Goal: Task Accomplishment & Management: Use online tool/utility

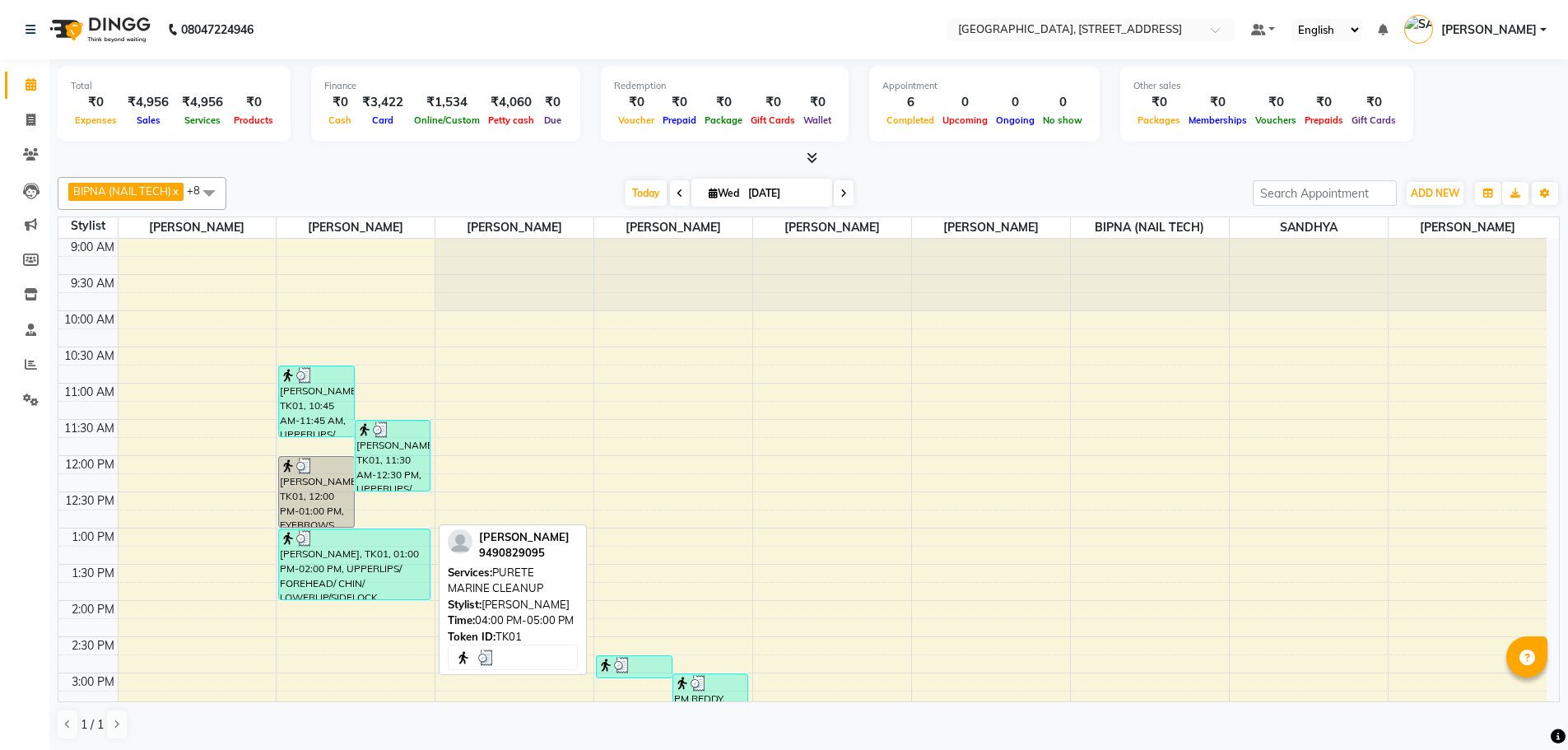
scroll to position [162, 0]
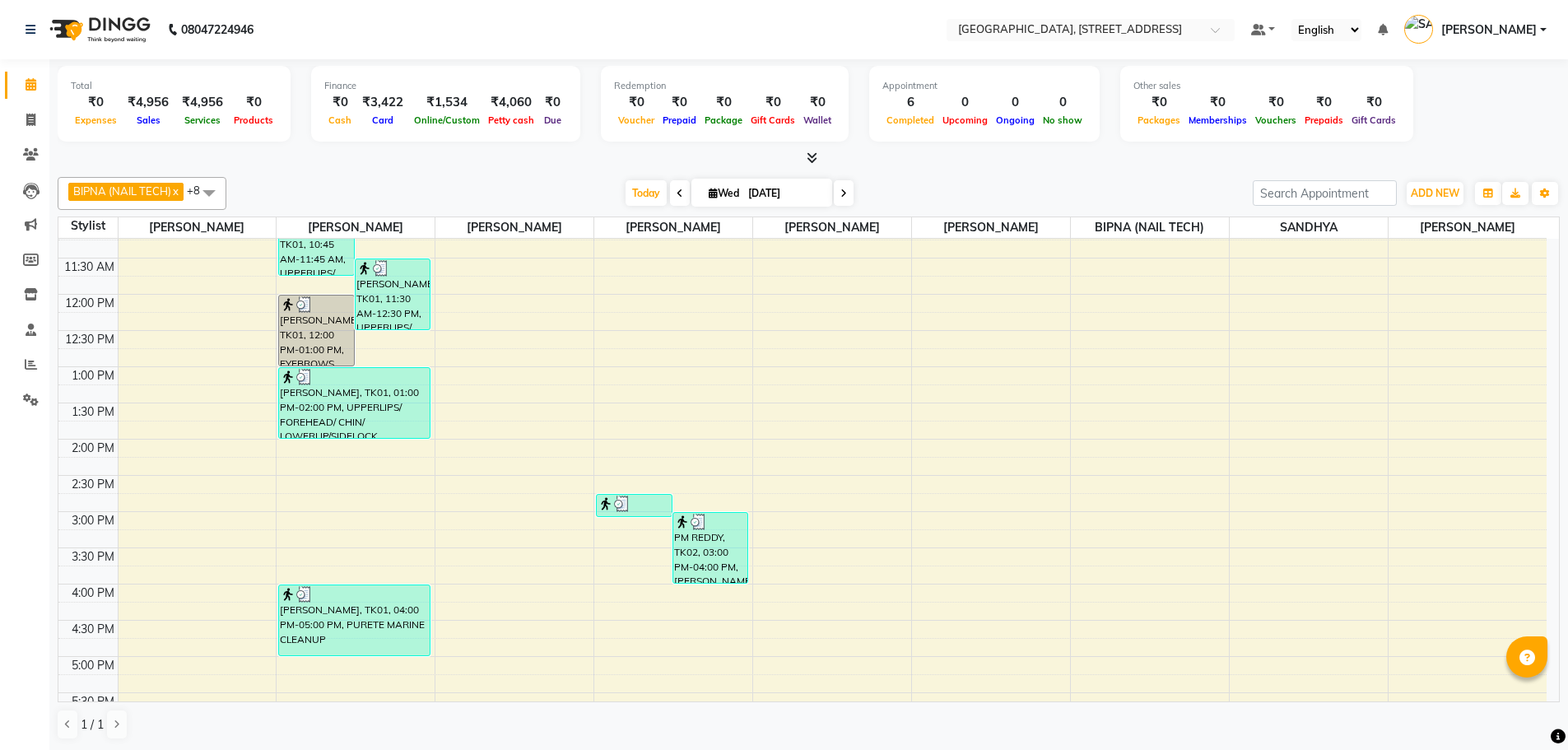
click at [516, 451] on div "9:00 AM 9:30 AM 10:00 AM 10:30 AM 11:00 AM 11:30 AM 12:00 PM 12:30 PM 1:00 PM 1…" at bounding box center [802, 584] width 1488 height 1013
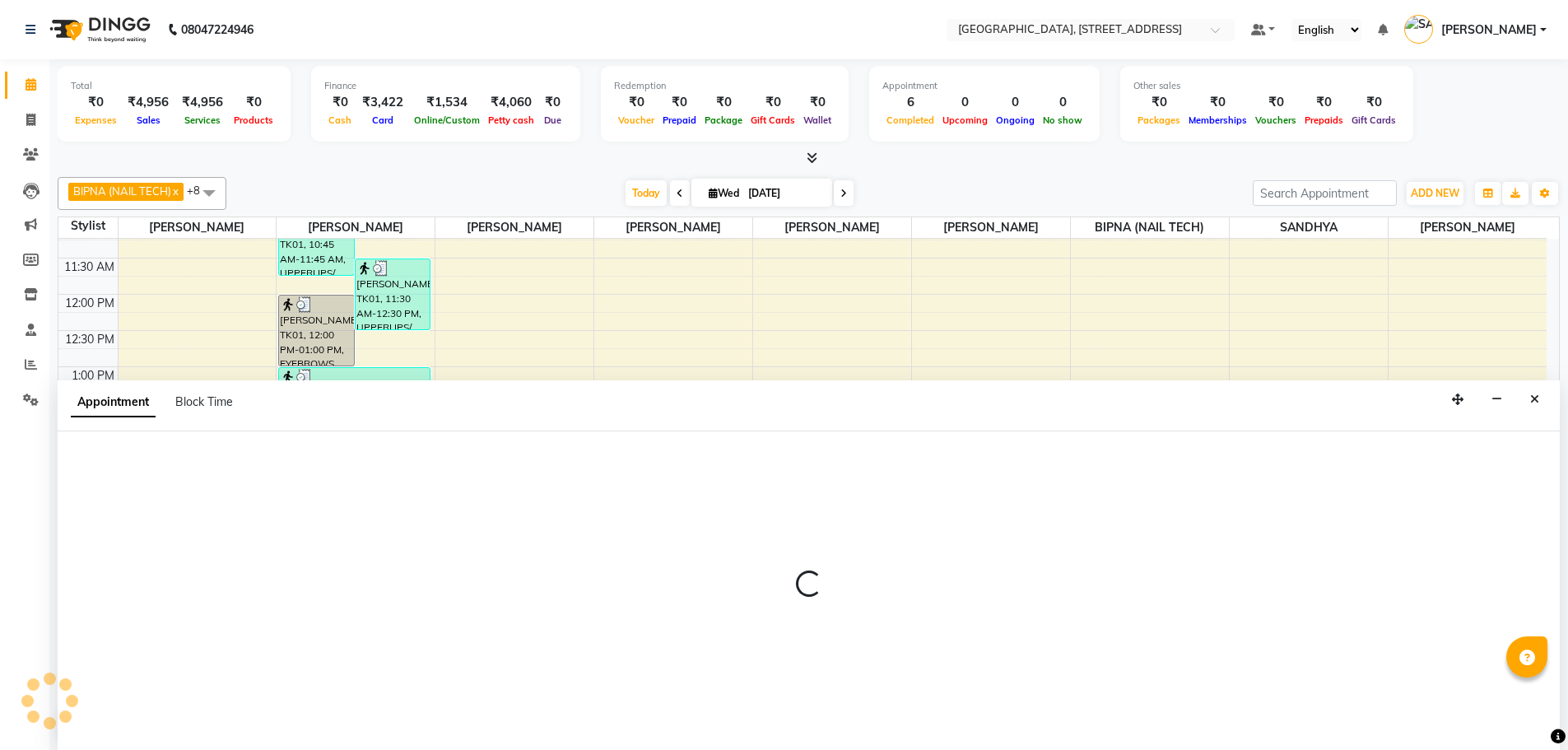
click at [516, 451] on div at bounding box center [809, 590] width 1502 height 319
select select "51062"
select select "840"
select select "tentative"
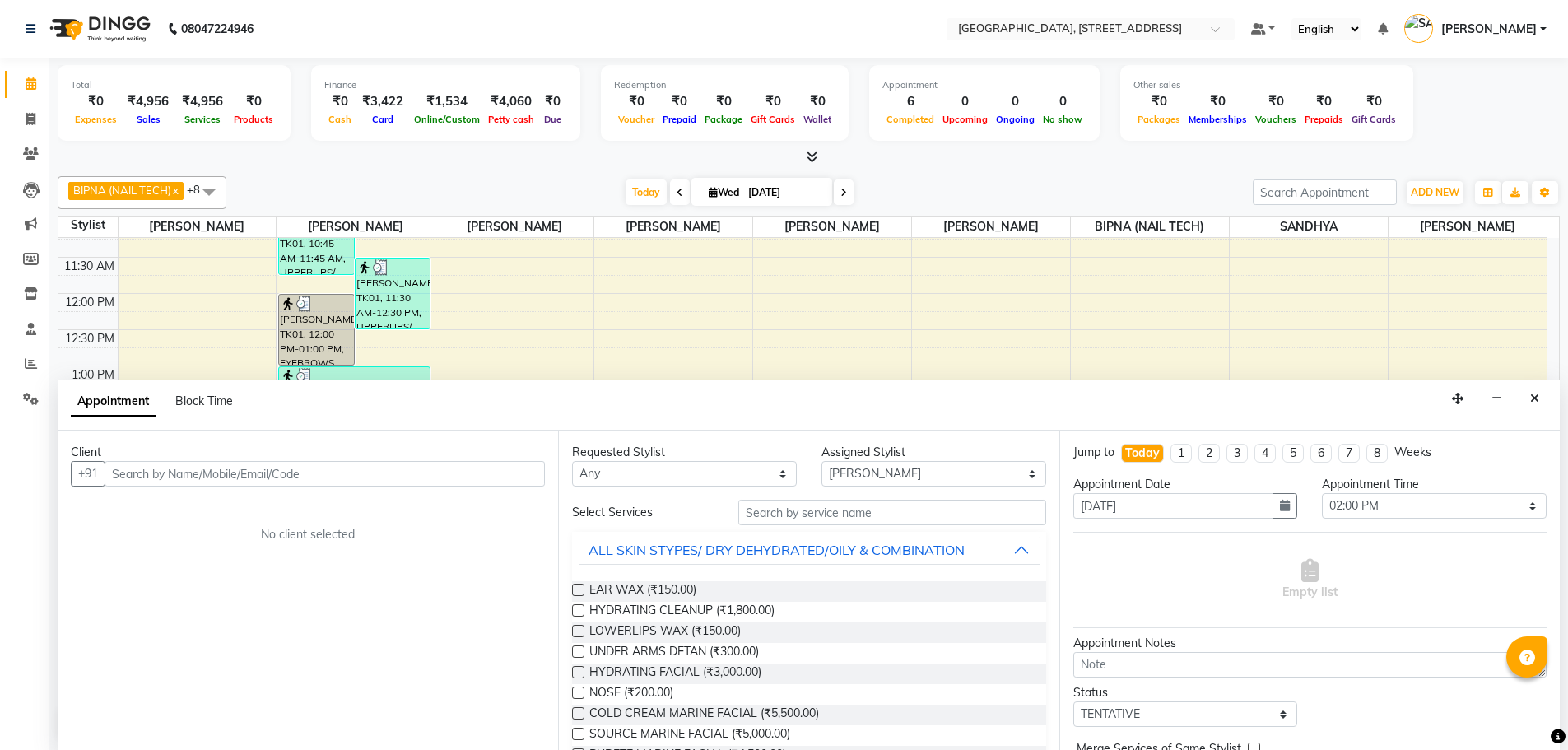
click at [303, 473] on input "text" at bounding box center [324, 473] width 440 height 26
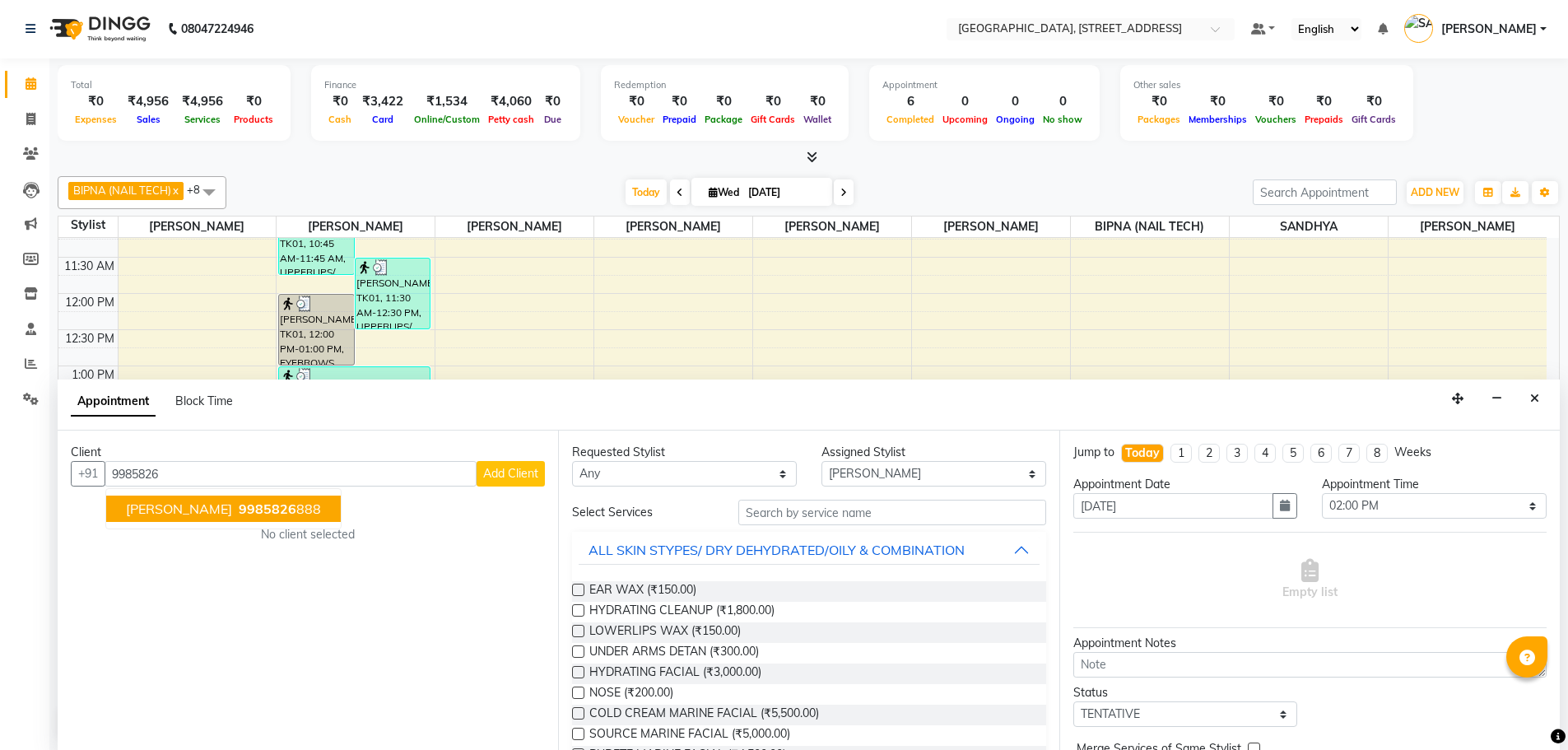
click at [202, 508] on span "[PERSON_NAME]" at bounding box center [178, 508] width 106 height 17
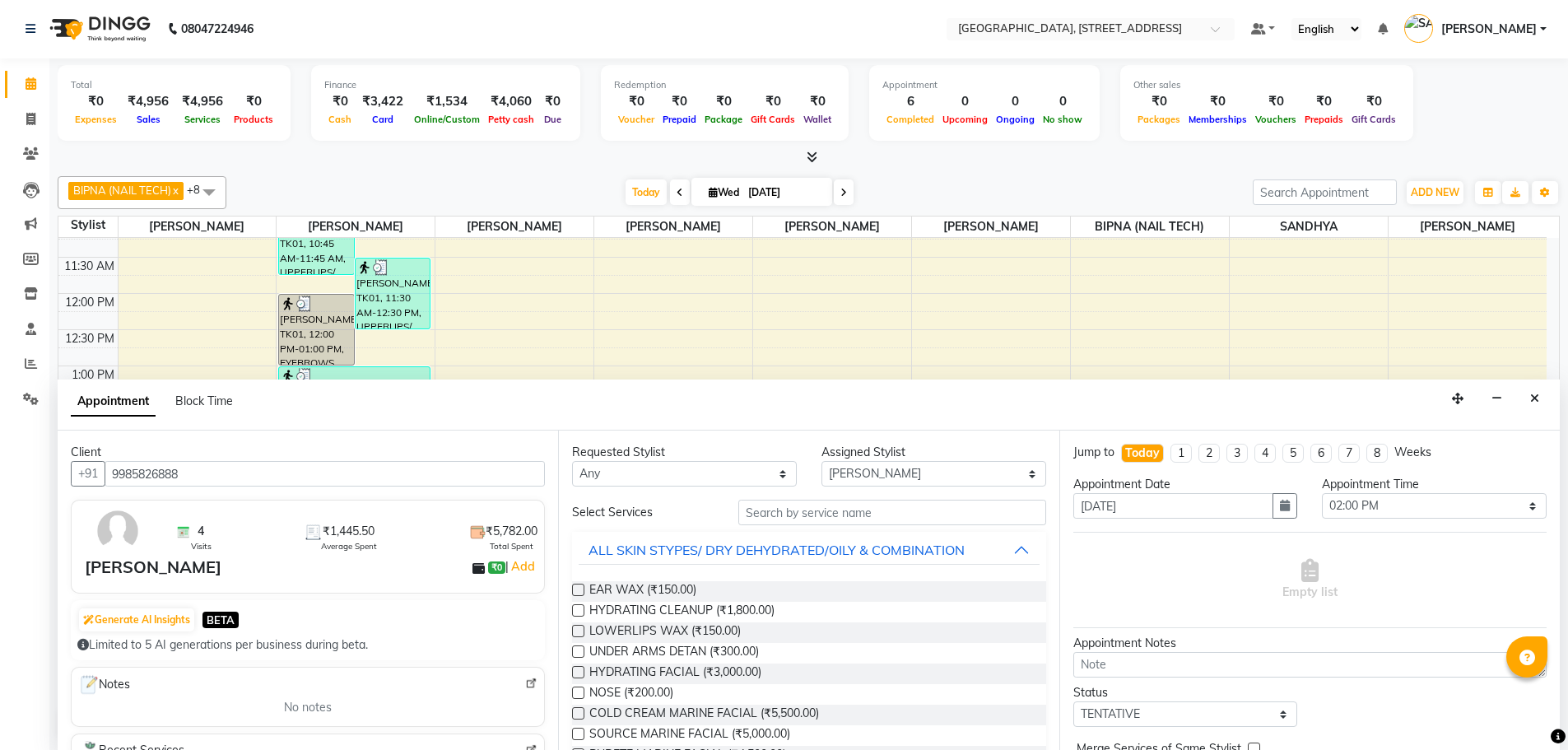
type input "9985826888"
click at [756, 480] on select "Any ACCOUNTS BIPNA (NAIL TECH) [PERSON_NAME] Floor use [PERSON_NAME] TIKKIAH [P…" at bounding box center [684, 473] width 225 height 26
select select "68975"
click at [572, 461] on select "Any ACCOUNTS BIPNA (NAIL TECH) [PERSON_NAME] Floor use [PERSON_NAME] TIKKIAH [P…" at bounding box center [684, 473] width 225 height 26
select select "68975"
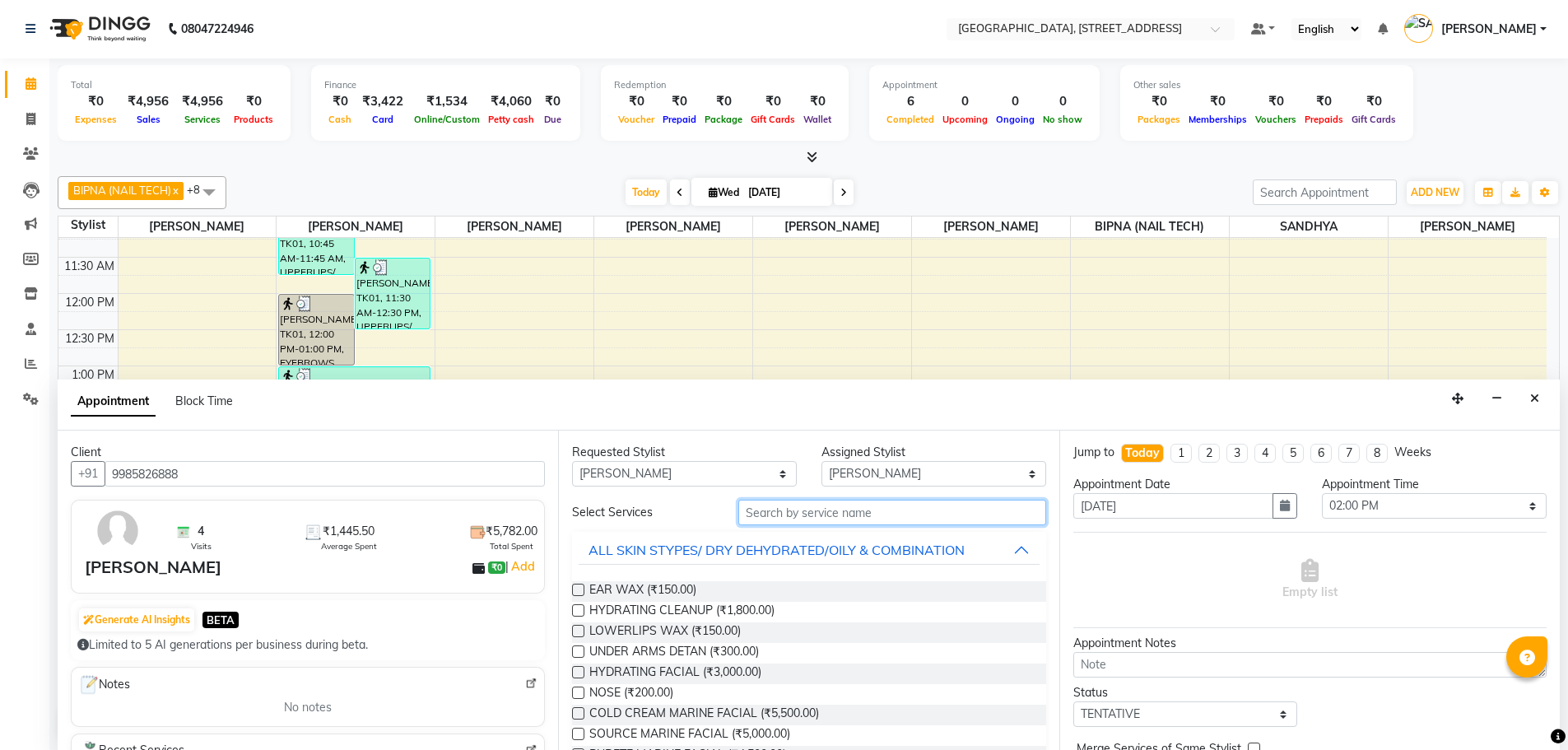
click at [794, 508] on input "text" at bounding box center [892, 512] width 308 height 26
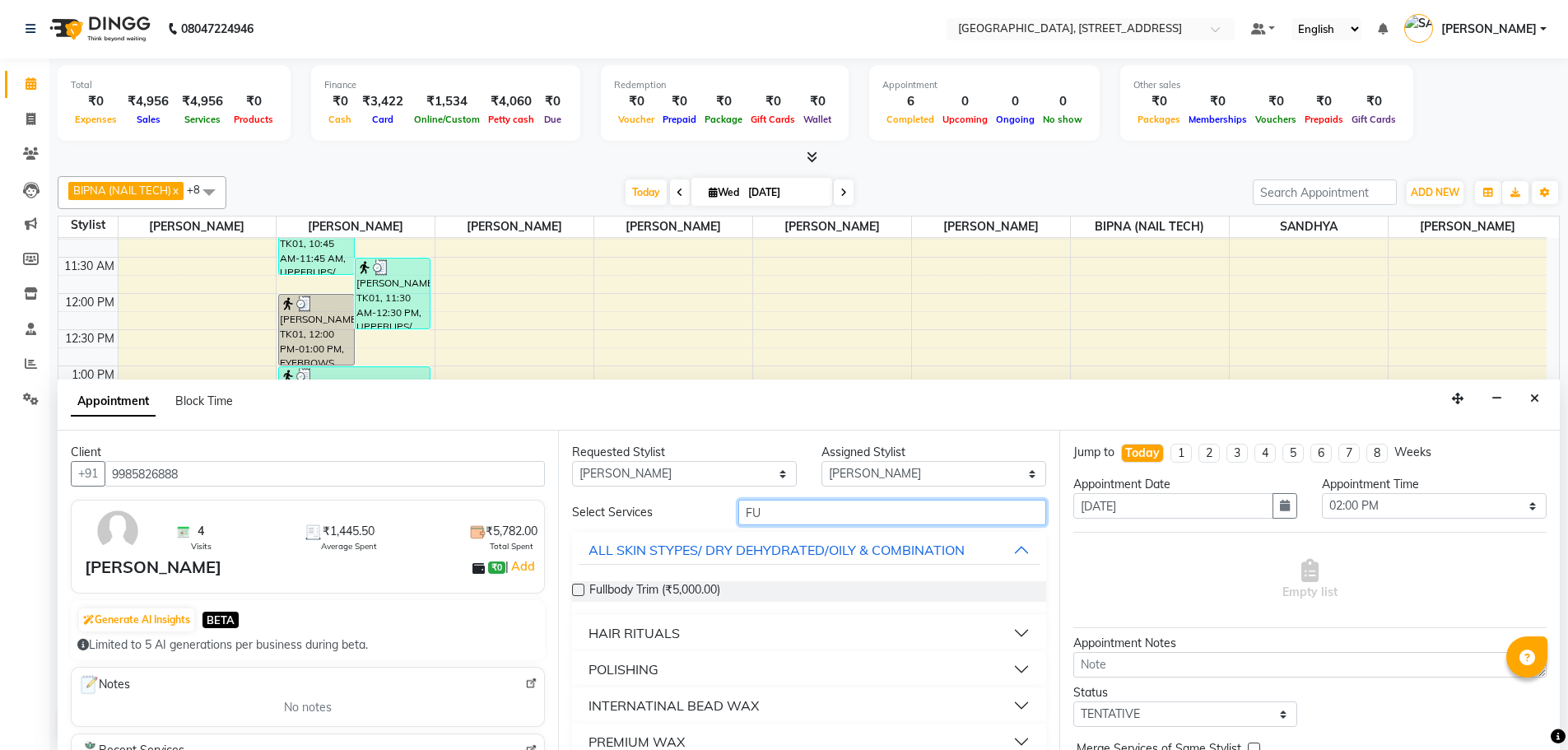
type input "FU"
click at [660, 638] on div "HAIR RITUALS" at bounding box center [634, 633] width 92 height 20
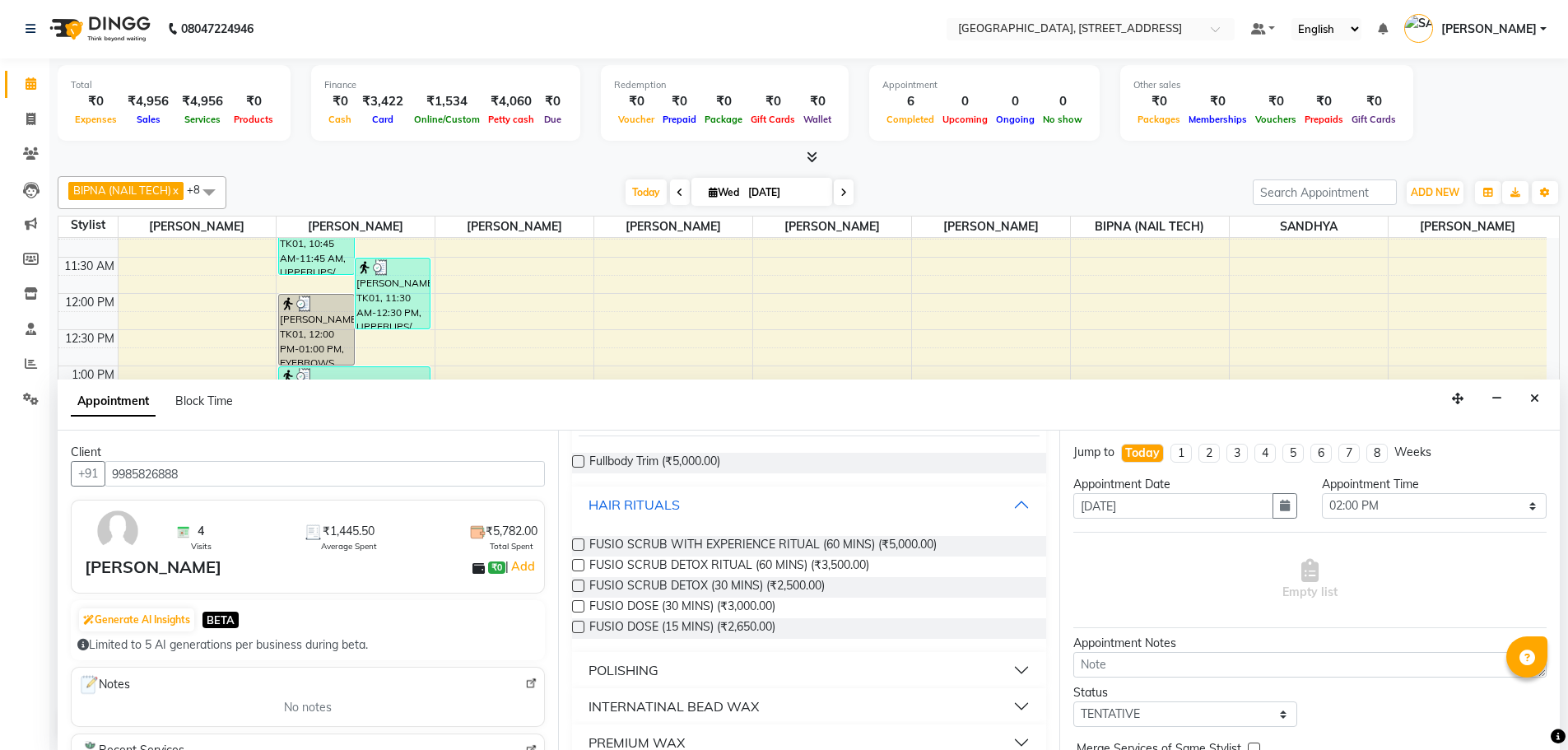
scroll to position [82, 0]
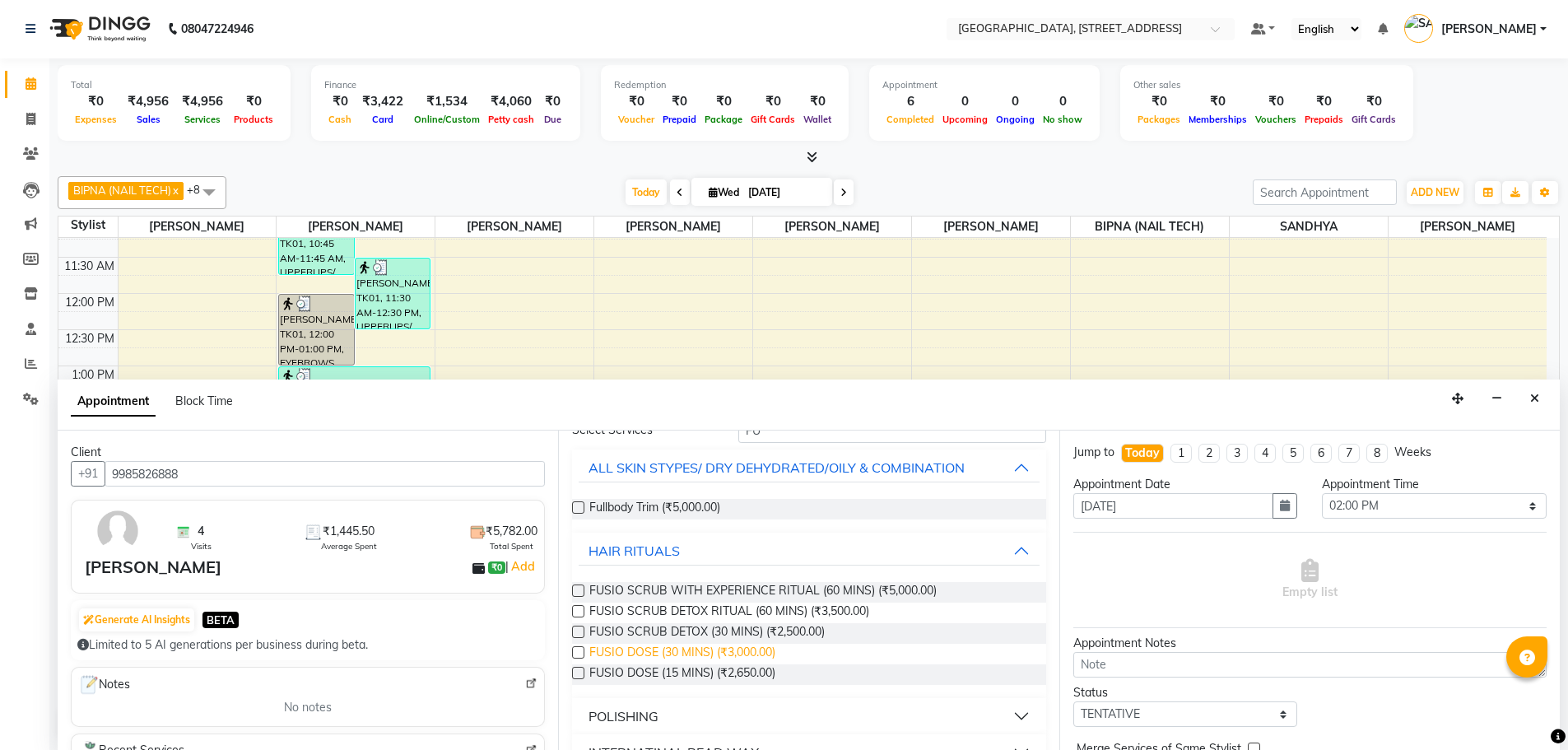
click at [724, 653] on span "FUSIO DOSE (30 MINS) (₹3,000.00)" at bounding box center [682, 653] width 186 height 21
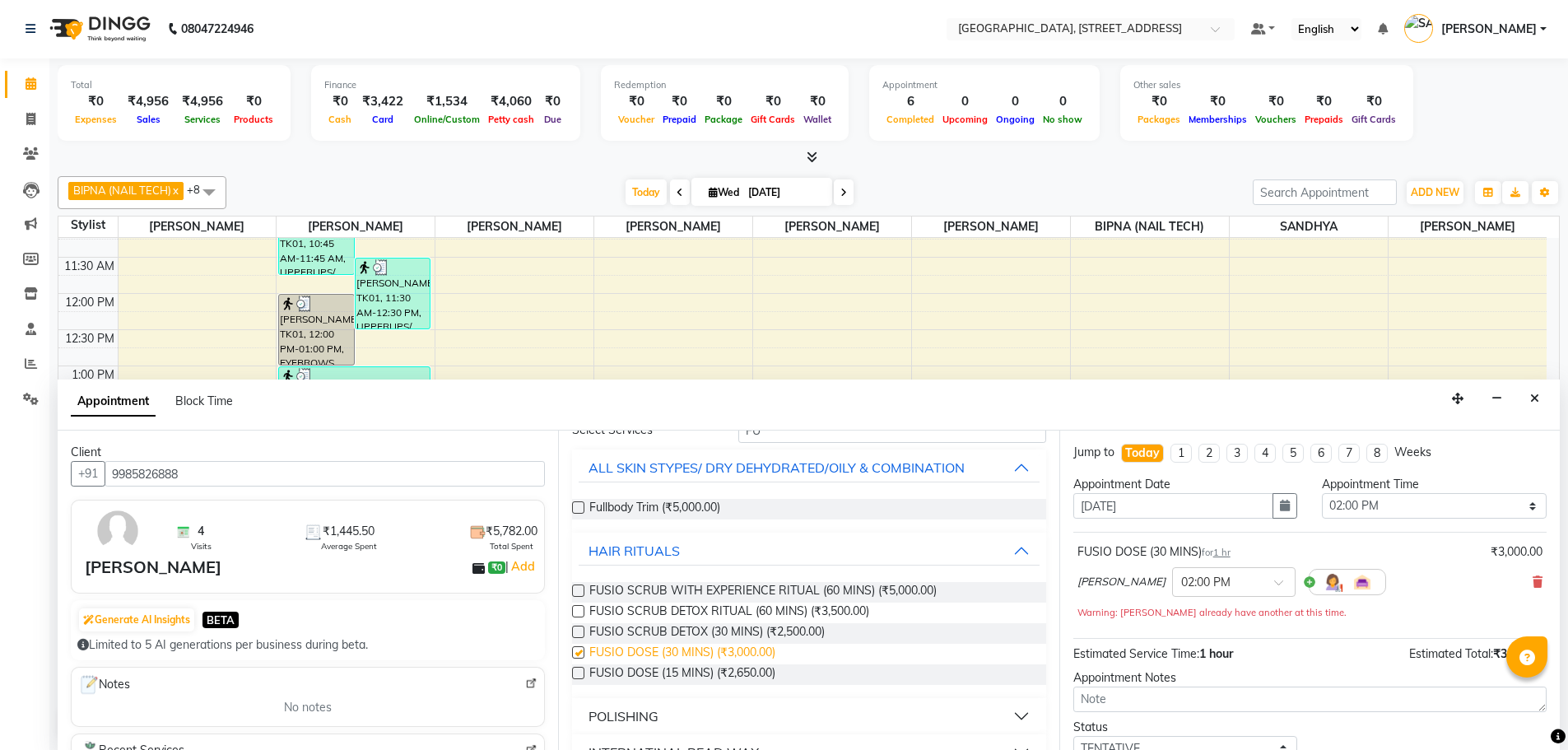
checkbox input "false"
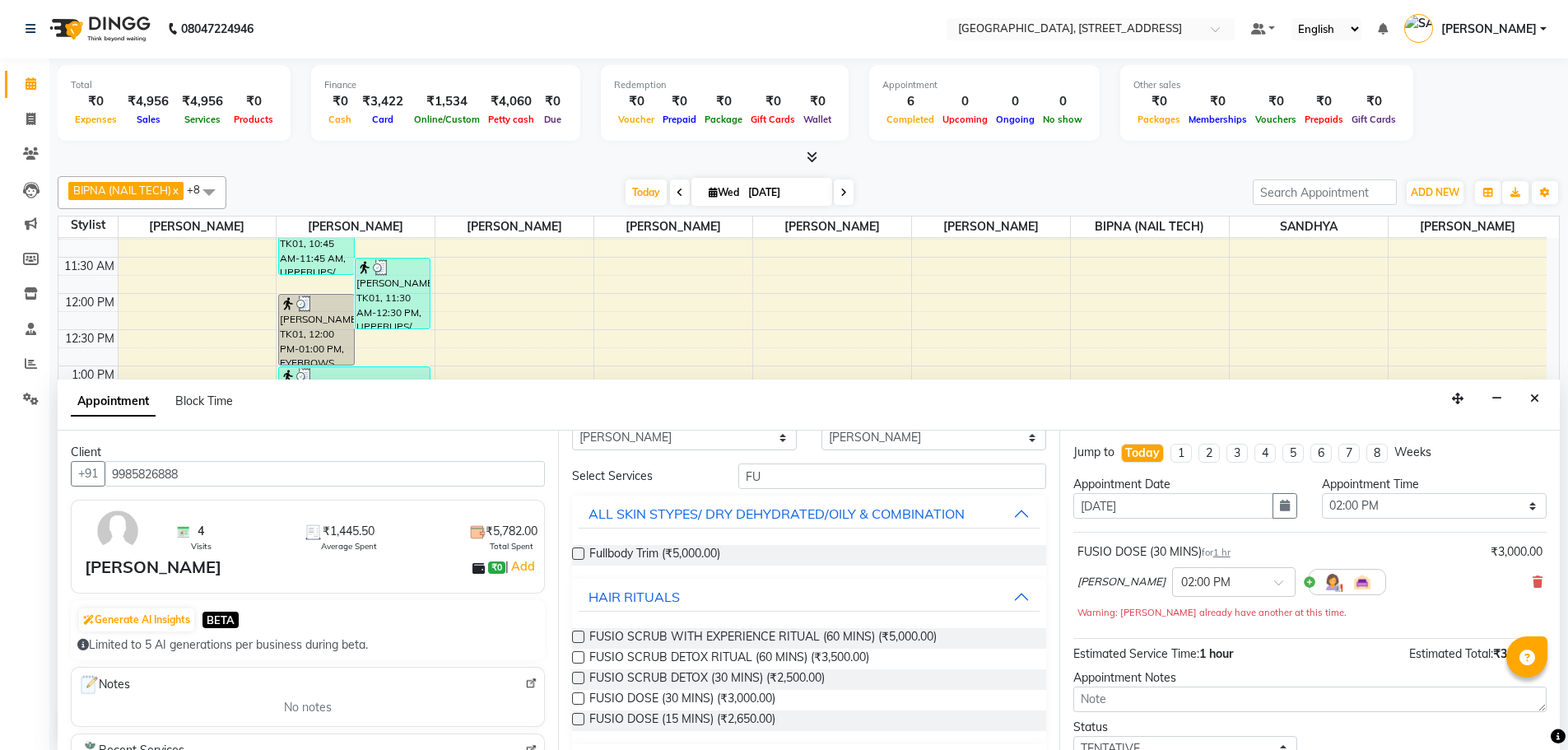
scroll to position [0, 0]
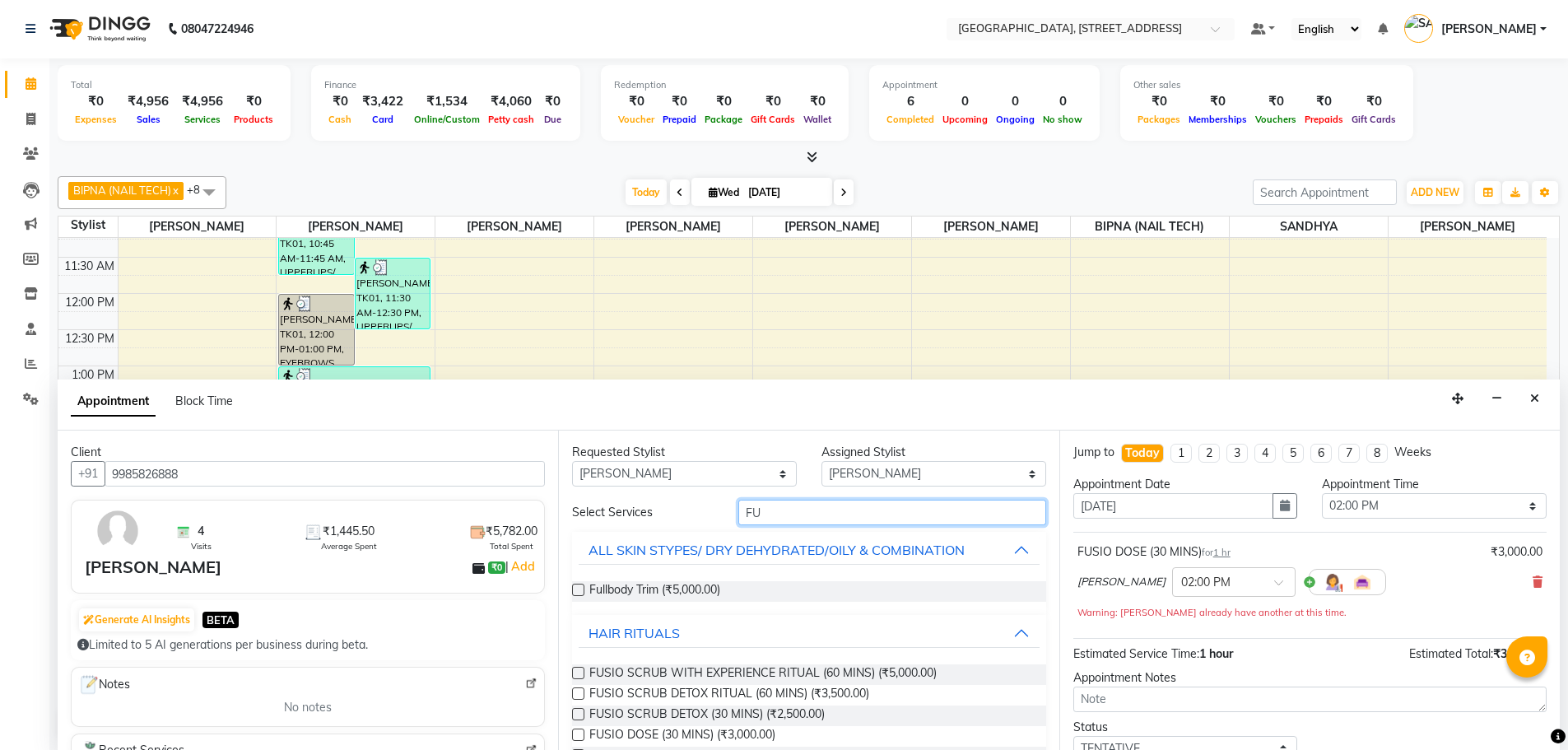
click at [779, 514] on input "FU" at bounding box center [892, 512] width 308 height 26
type input "F"
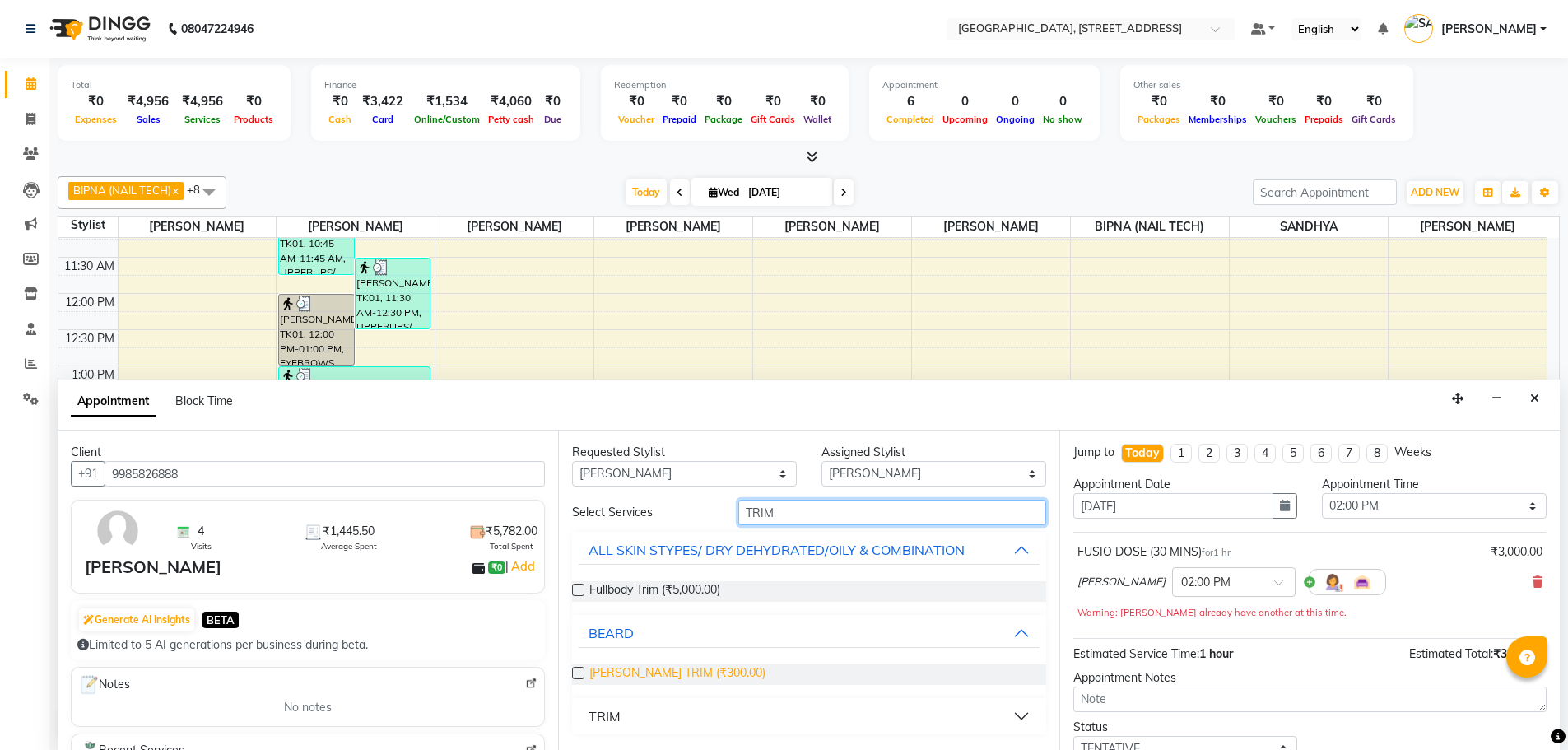
type input "TRIM"
click at [662, 678] on span "[PERSON_NAME] TRIM (₹300.00)" at bounding box center [677, 674] width 176 height 21
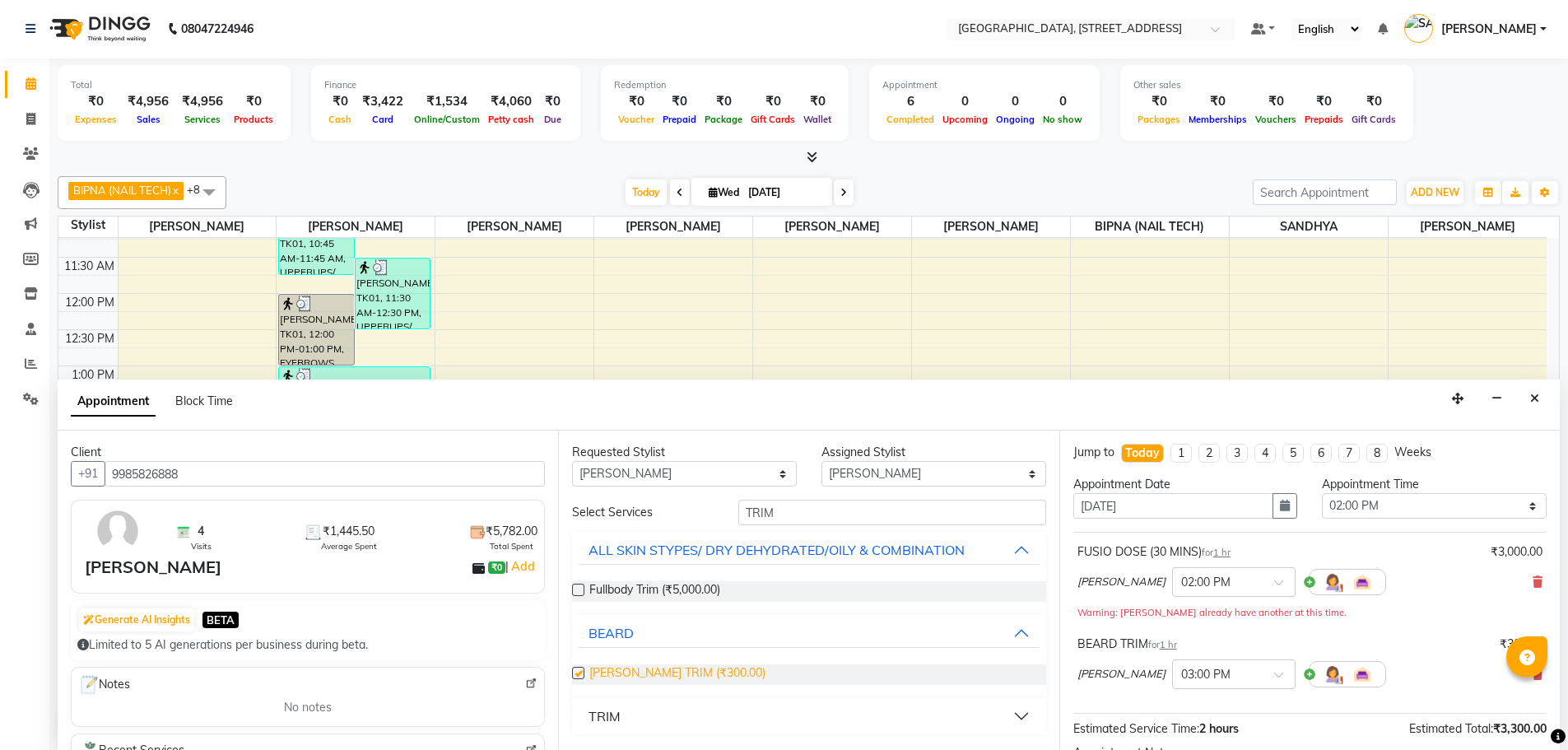
checkbox input "false"
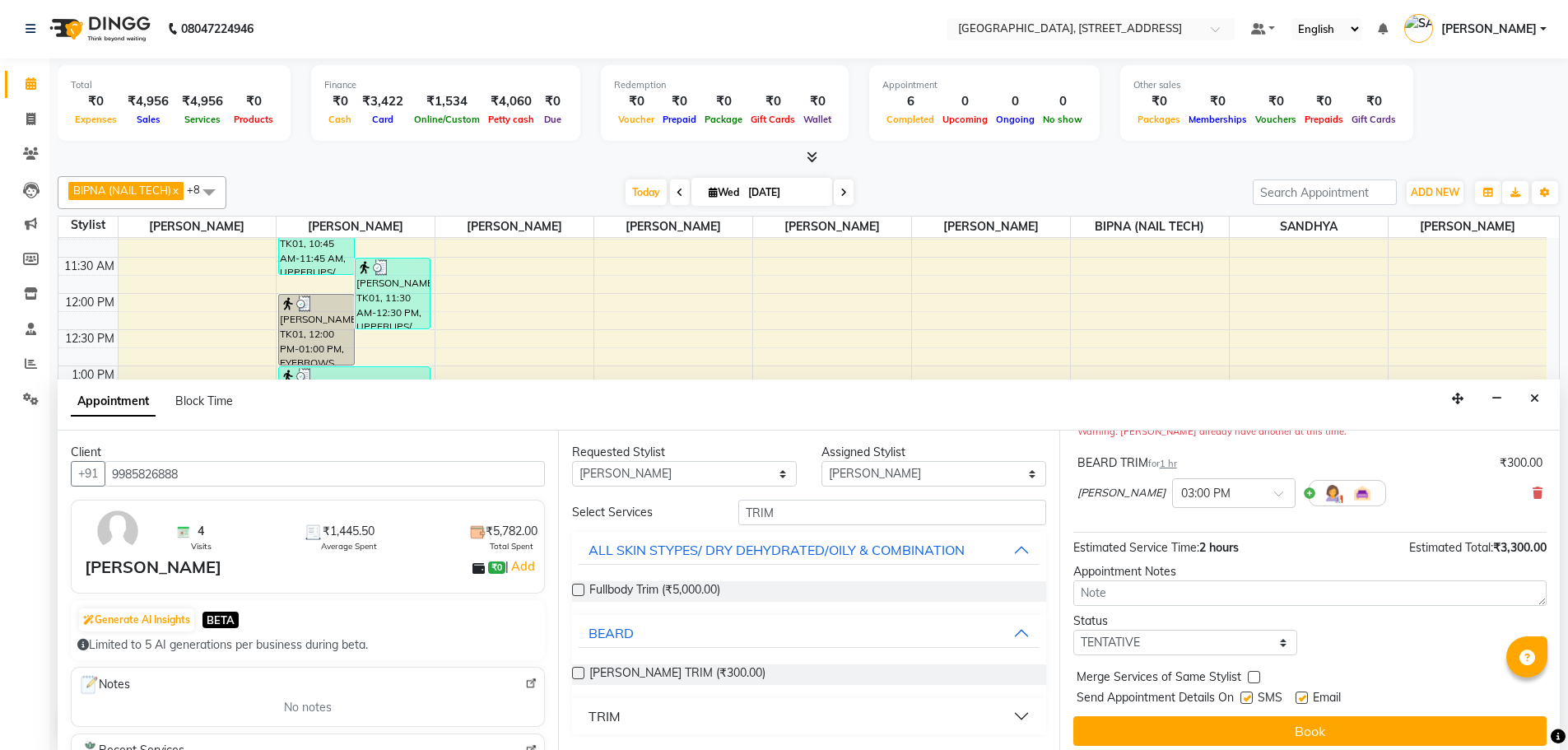
scroll to position [190, 0]
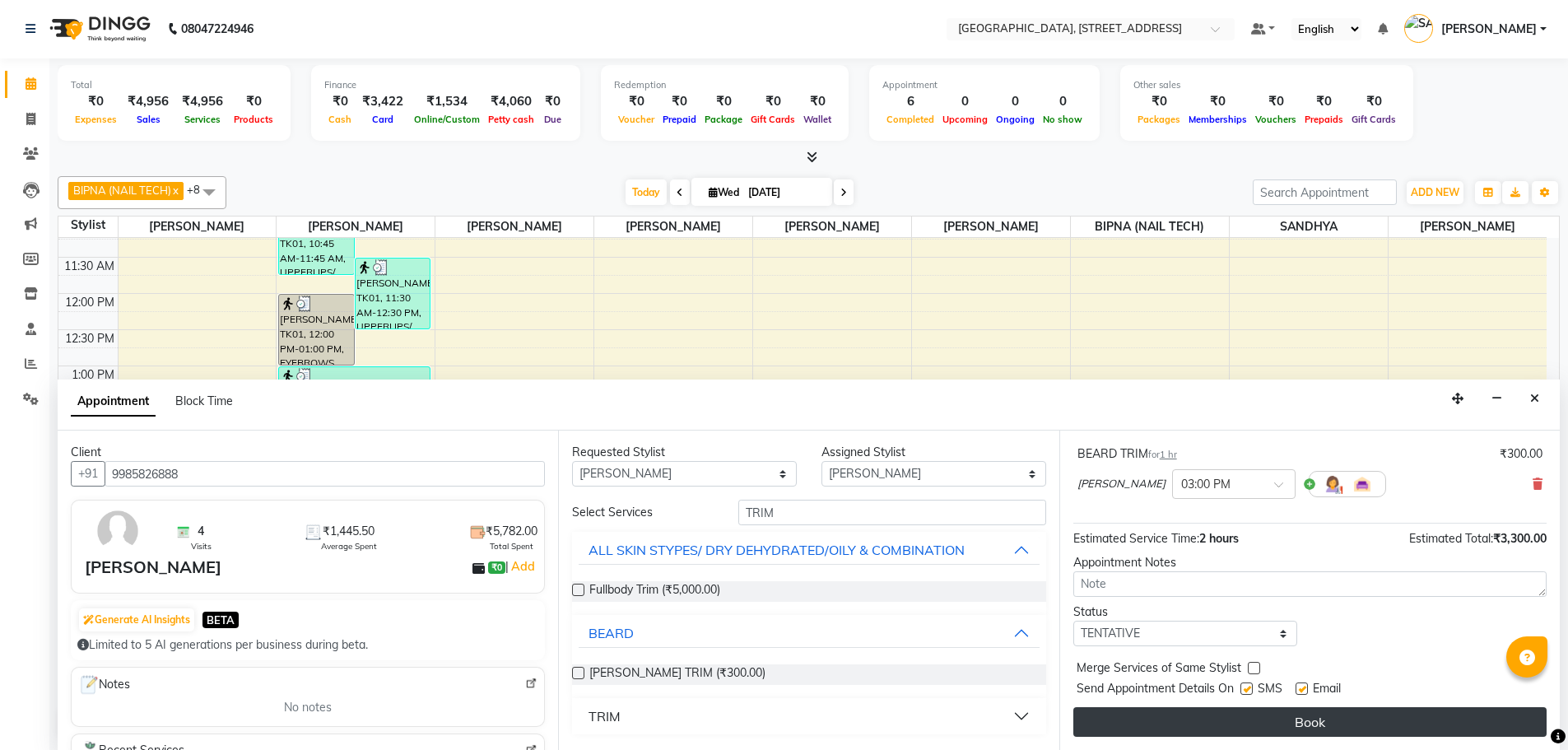
click at [1326, 726] on button "Book" at bounding box center [1310, 722] width 473 height 30
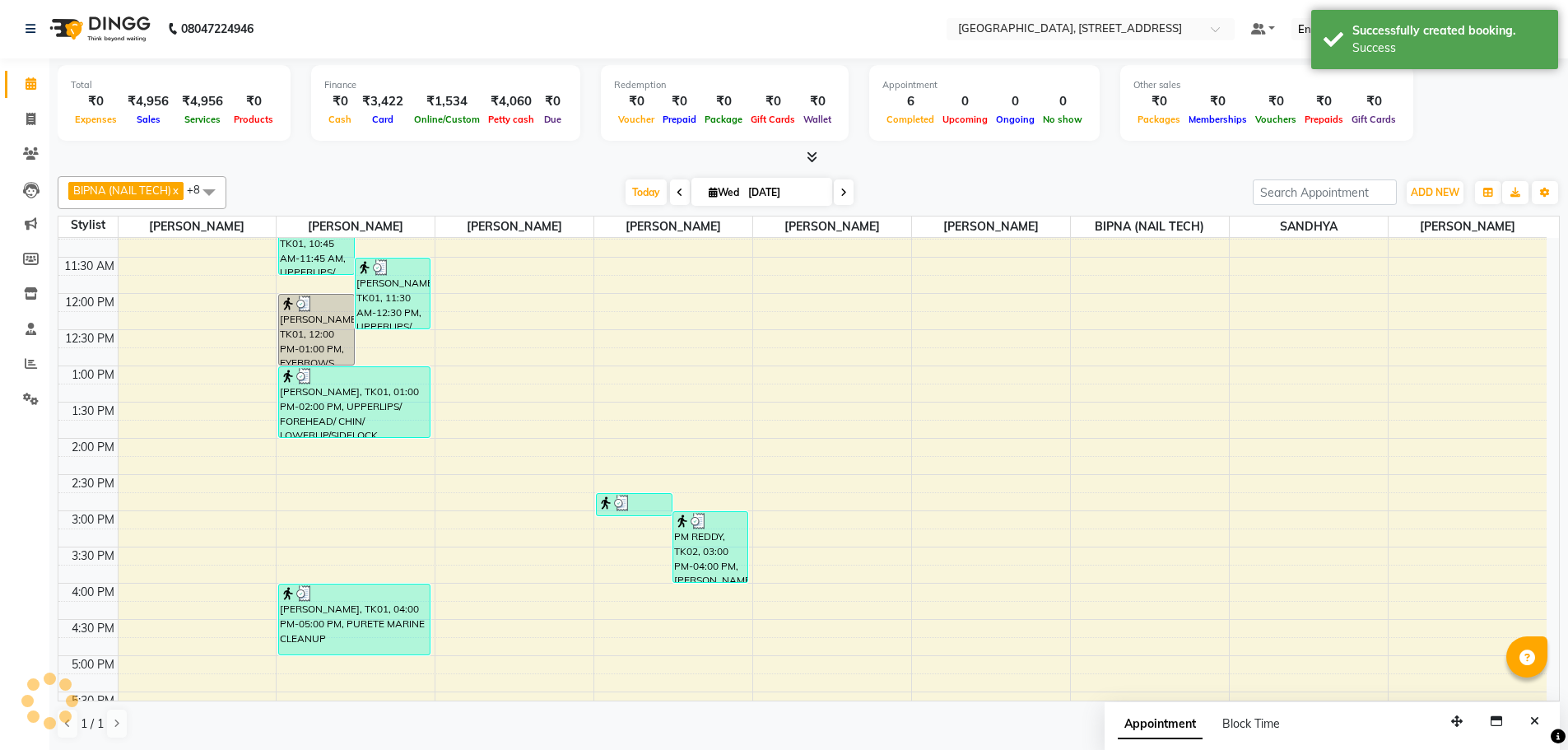
scroll to position [0, 0]
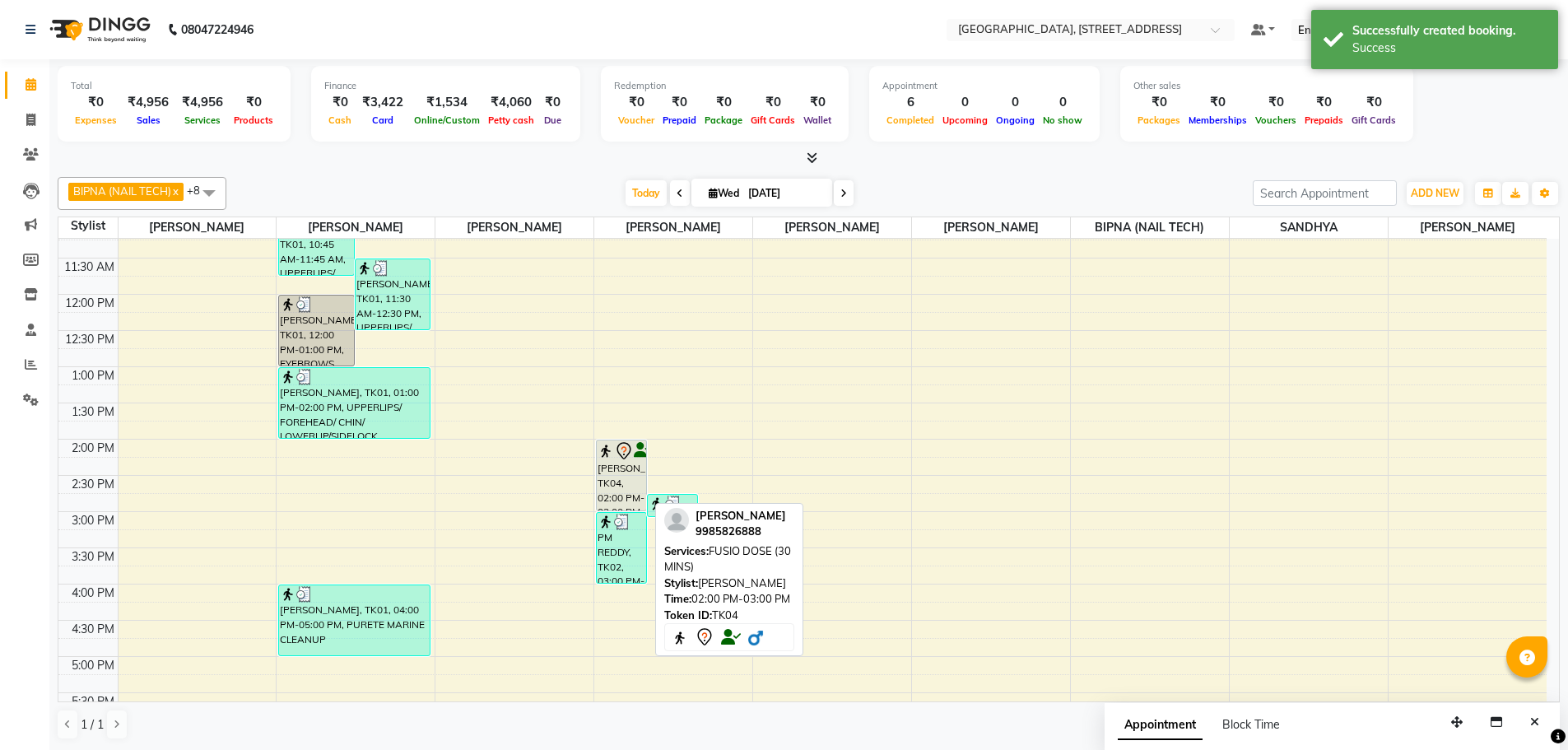
click at [624, 502] on div "[PERSON_NAME], TK04, 02:00 PM-03:00 PM, FUSIO DOSE (30 MINS)" at bounding box center [621, 475] width 49 height 70
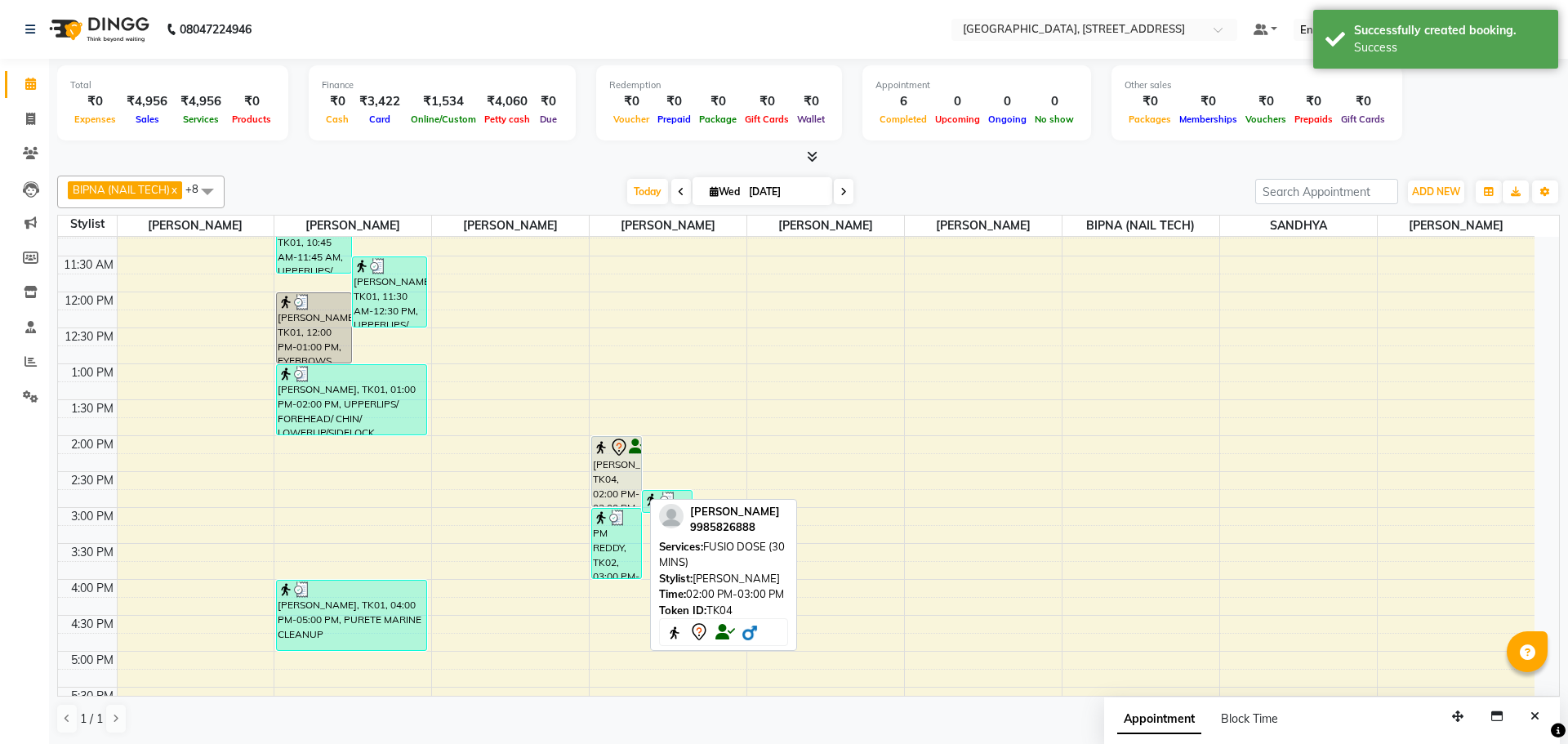
select select "7"
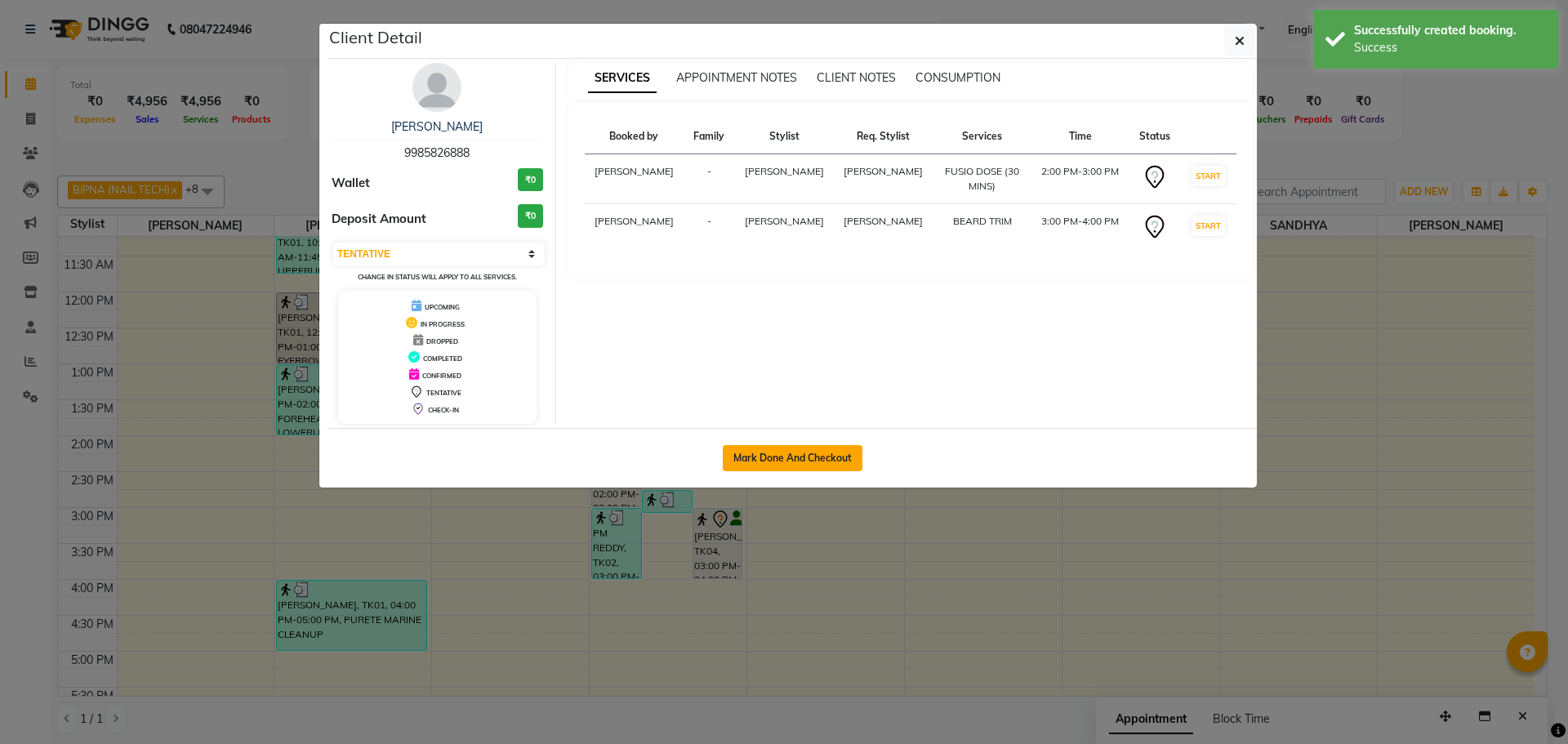
click at [790, 453] on button "Mark Done And Checkout" at bounding box center [792, 458] width 140 height 26
select select "service"
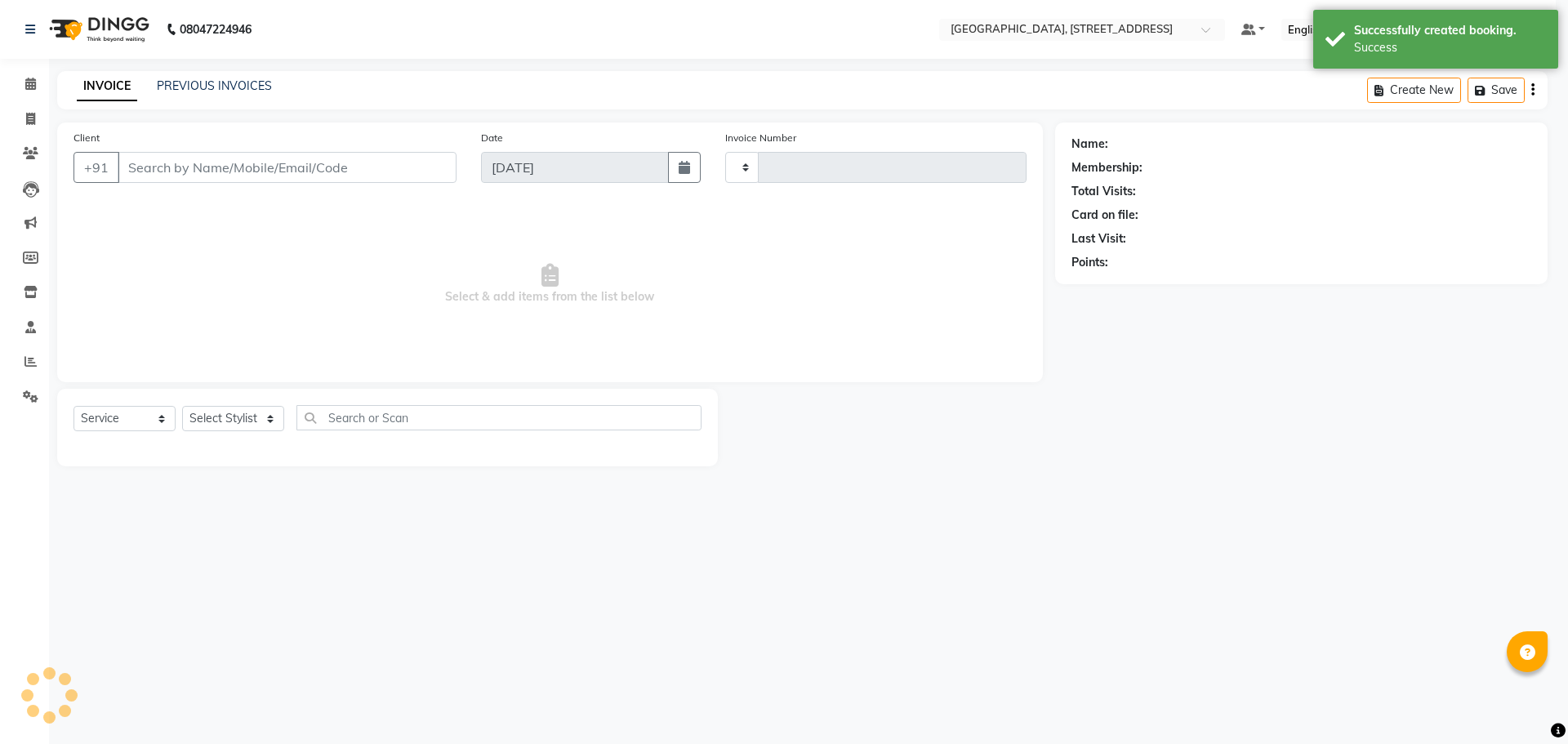
type input "0974"
select select "8062"
type input "9985826888"
select select "68975"
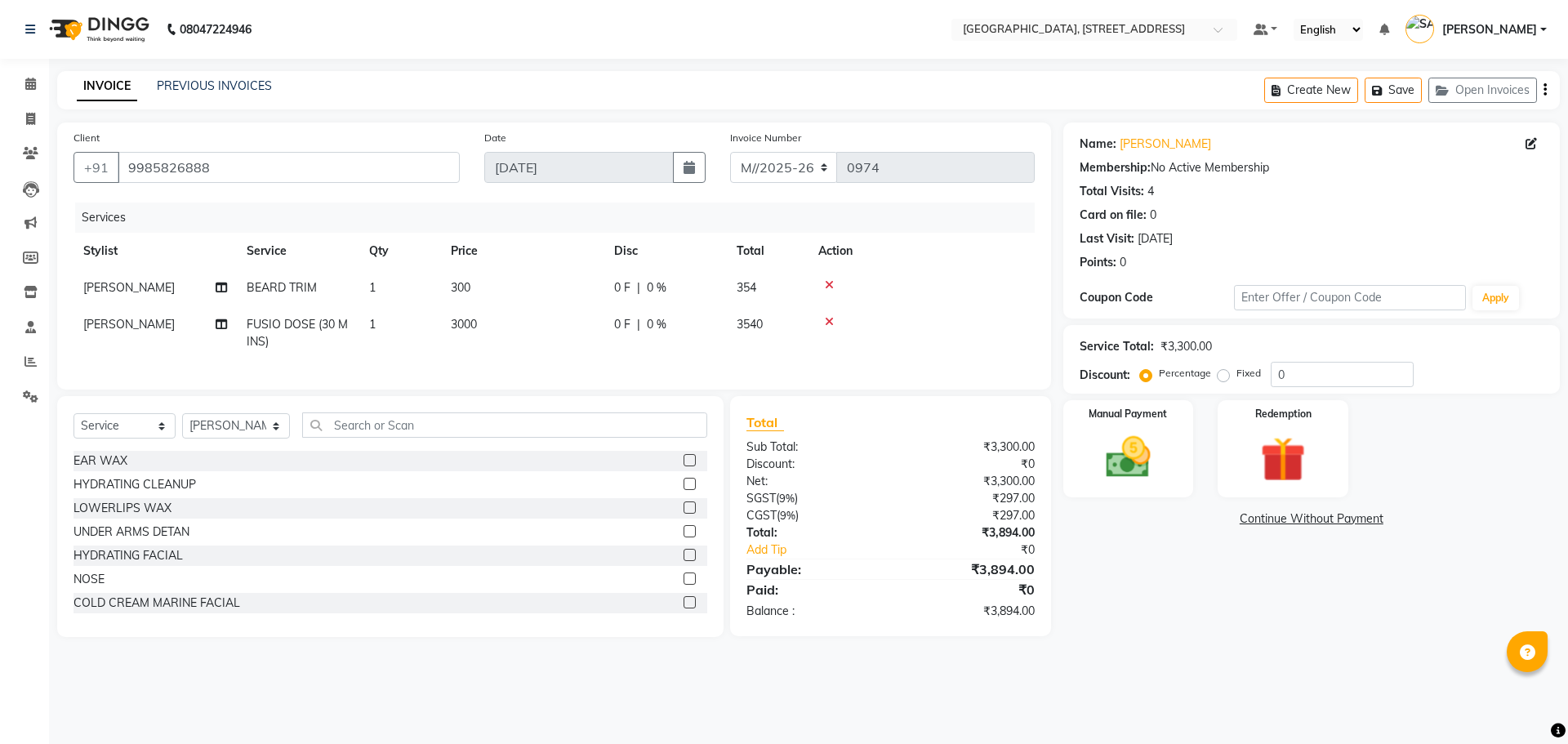
click at [654, 323] on span "0 %" at bounding box center [657, 324] width 20 height 17
select select "68975"
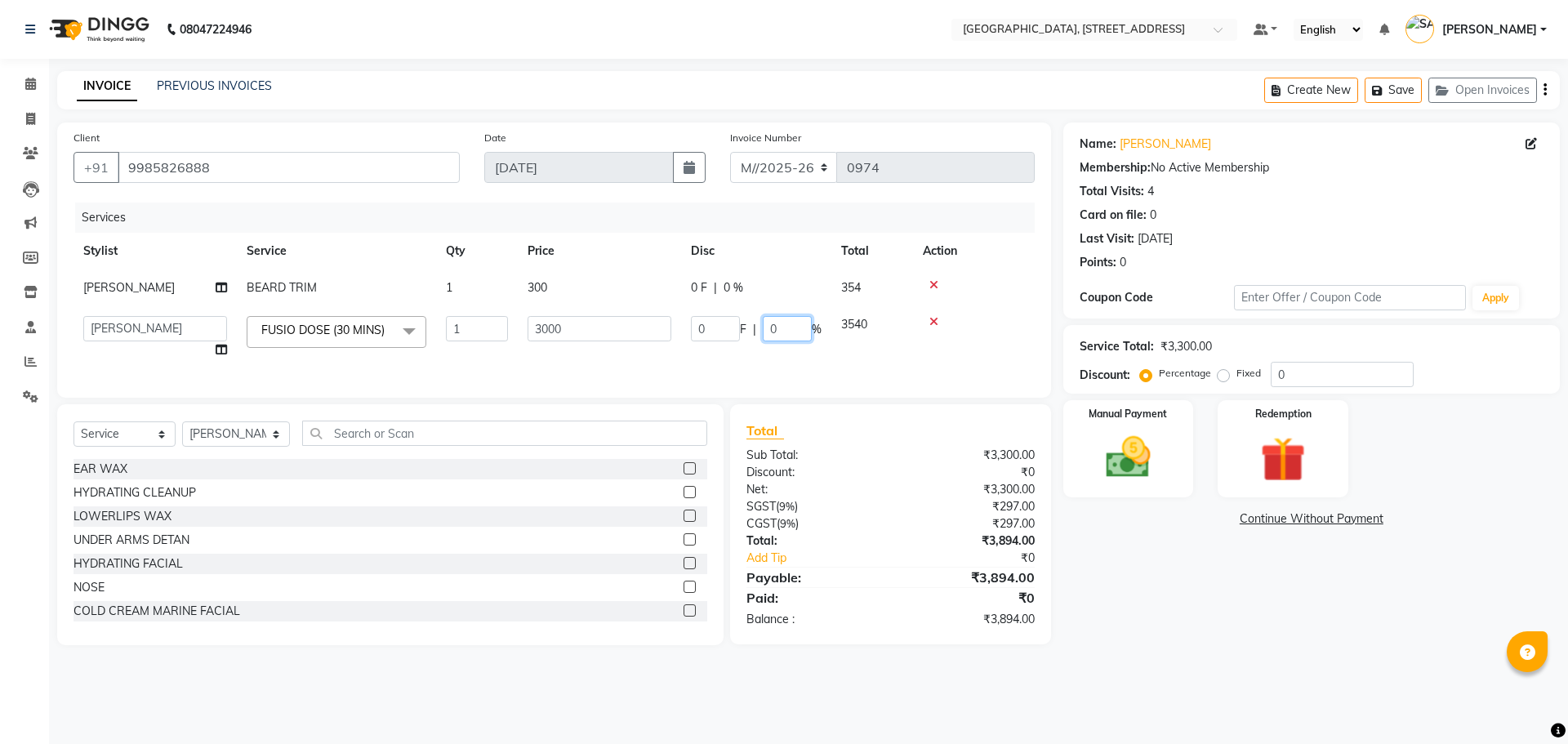
click at [793, 330] on input "0" at bounding box center [786, 328] width 49 height 26
type input "10"
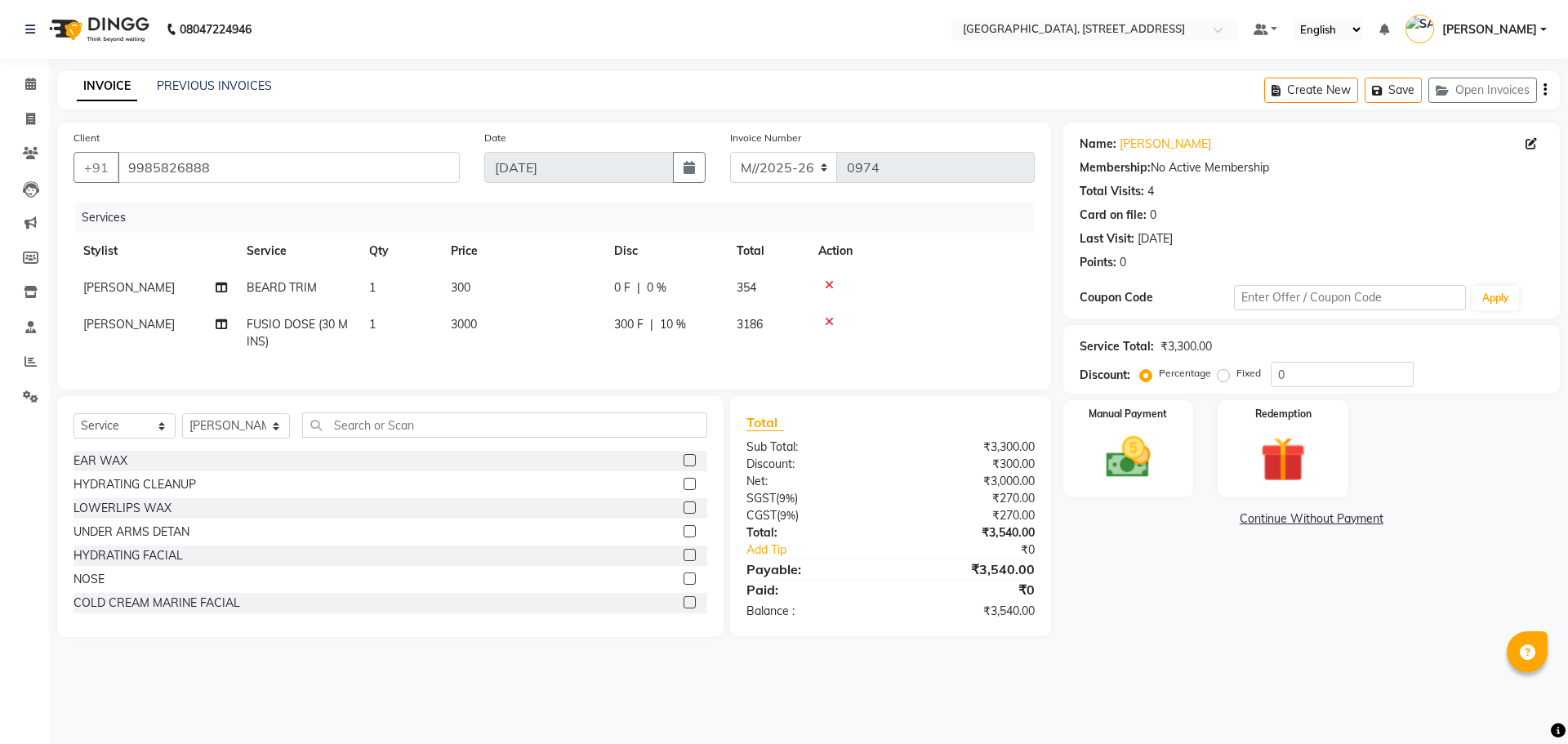
click at [818, 352] on tr "[PERSON_NAME] FUSIO DOSE (30 MINS) 1 3000 300 F | 10 % 3186" at bounding box center [554, 332] width 961 height 54
click at [674, 323] on span "10 %" at bounding box center [673, 324] width 26 height 17
select select "68975"
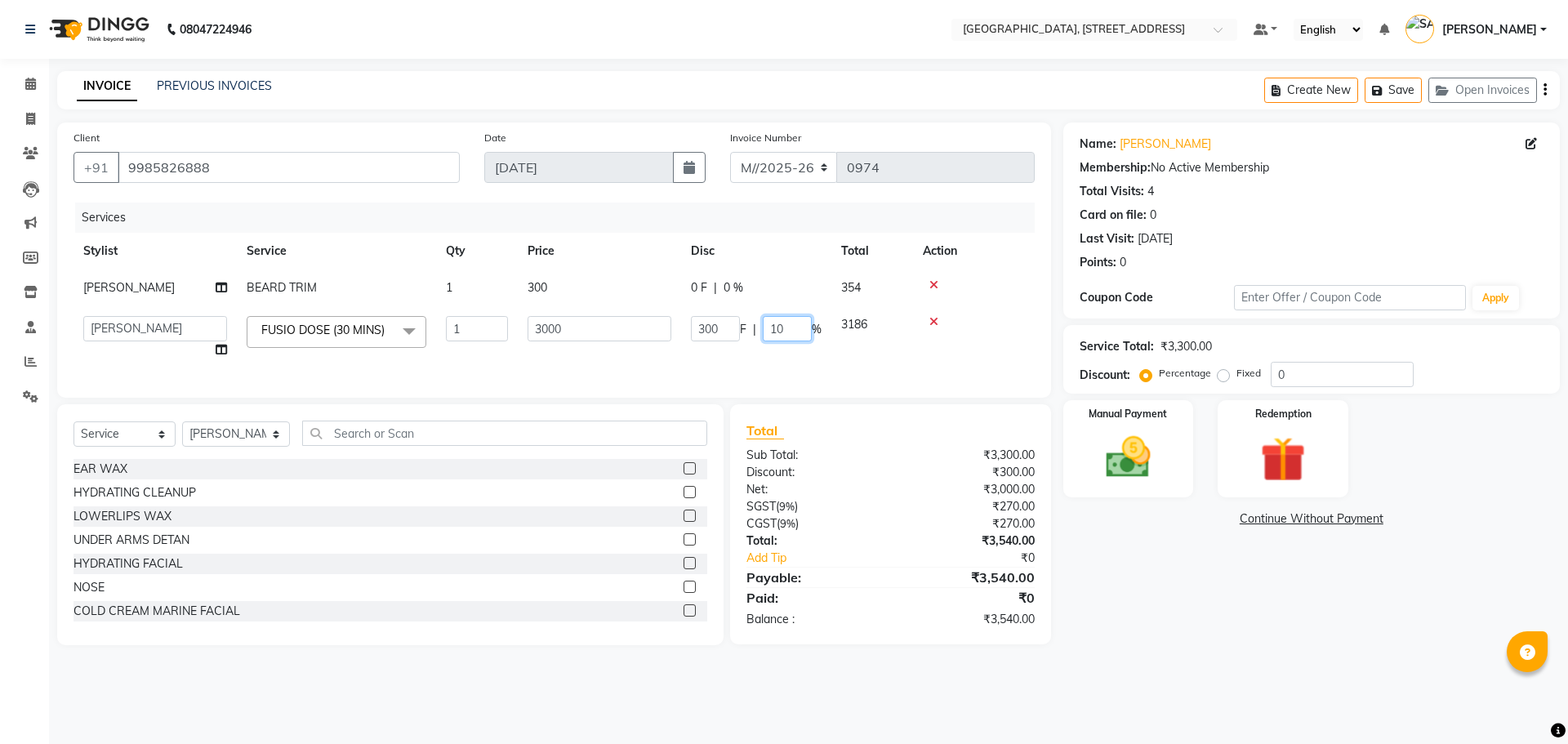
click at [787, 330] on input "10" at bounding box center [786, 328] width 49 height 26
type input "1"
click at [732, 287] on tr "PAWAN MUKHYA [PERSON_NAME] TRIM 1 300 0 F | 0 % 354" at bounding box center [554, 288] width 961 height 36
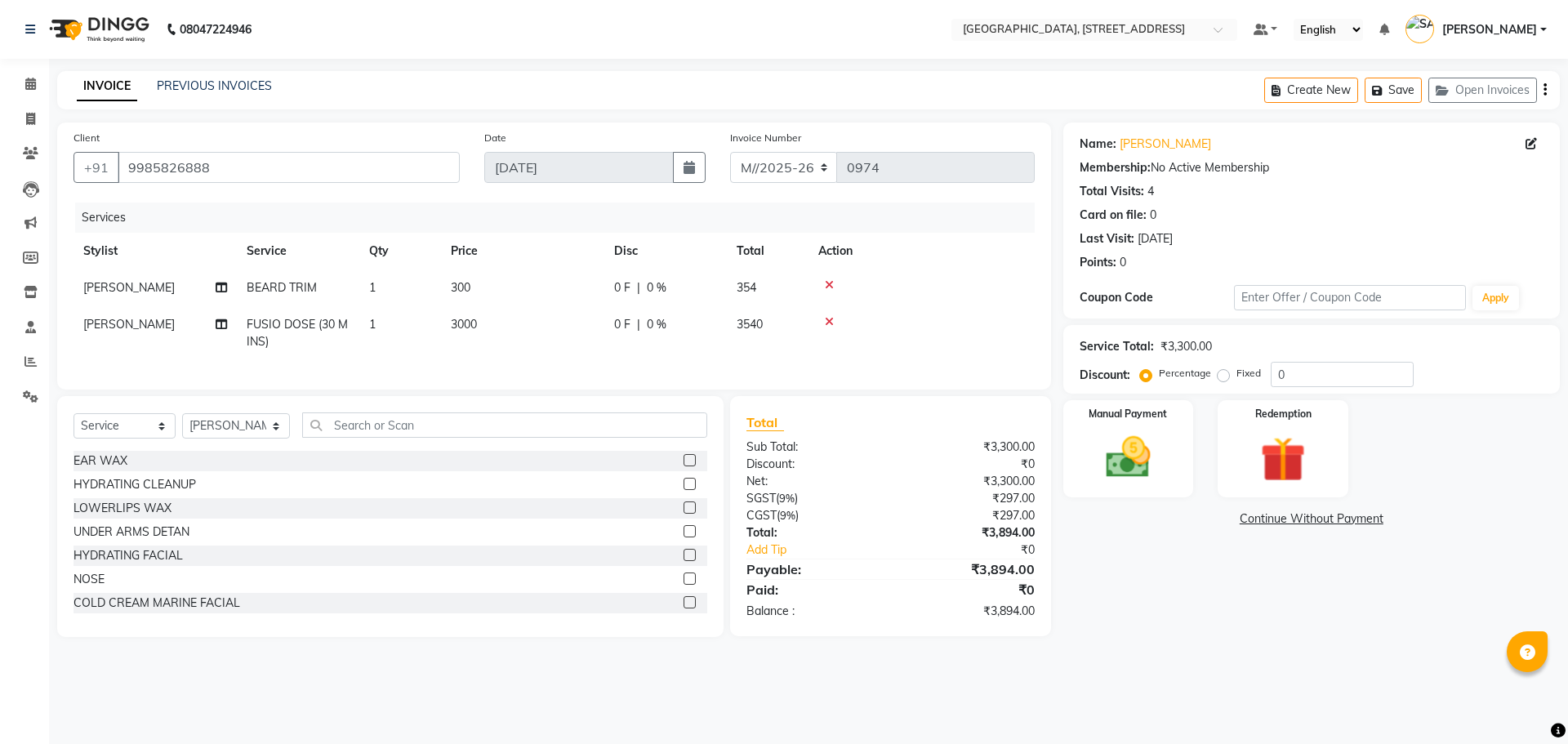
click at [654, 285] on span "0 %" at bounding box center [657, 288] width 20 height 17
select select "68975"
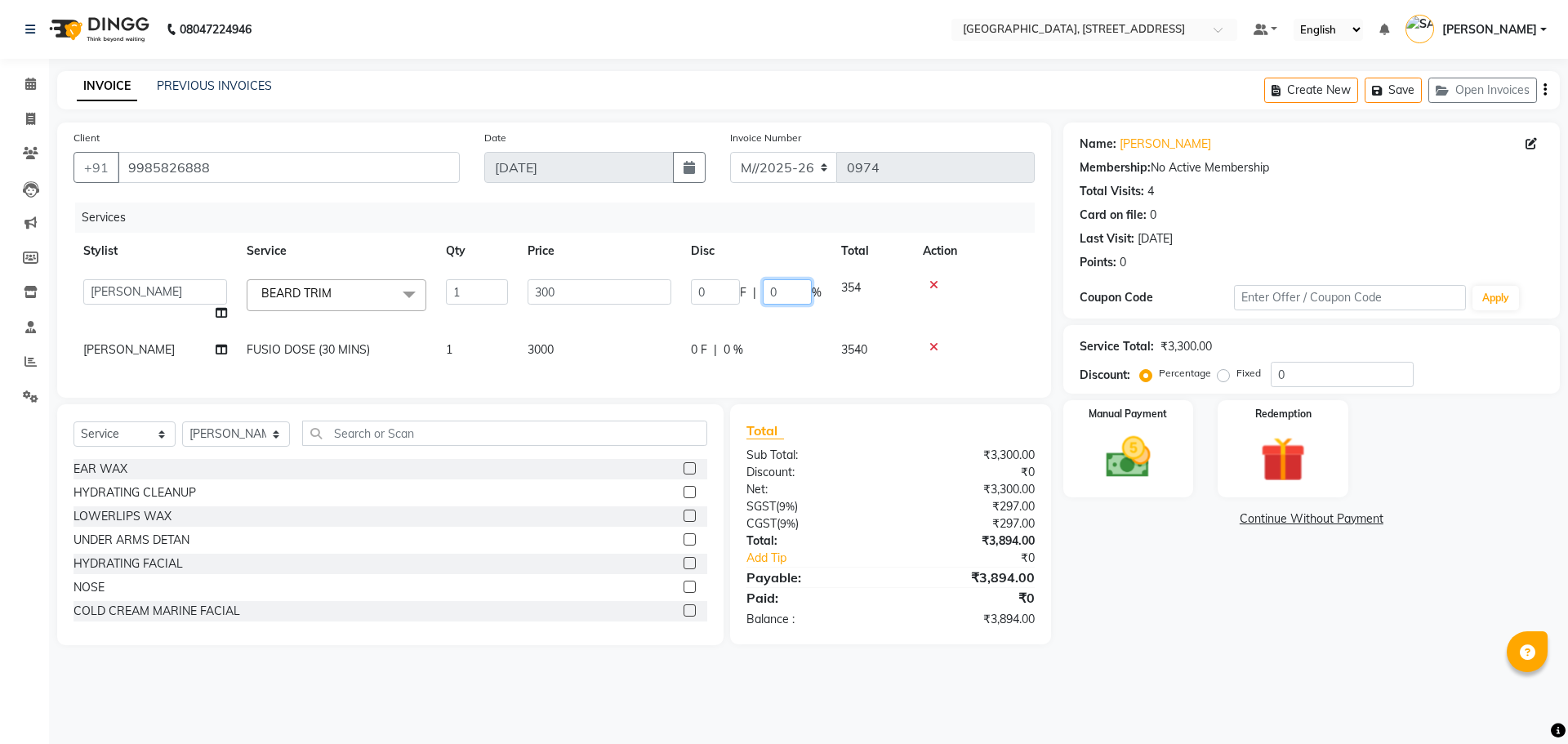
click at [777, 292] on input "0" at bounding box center [786, 292] width 49 height 26
type input "0"
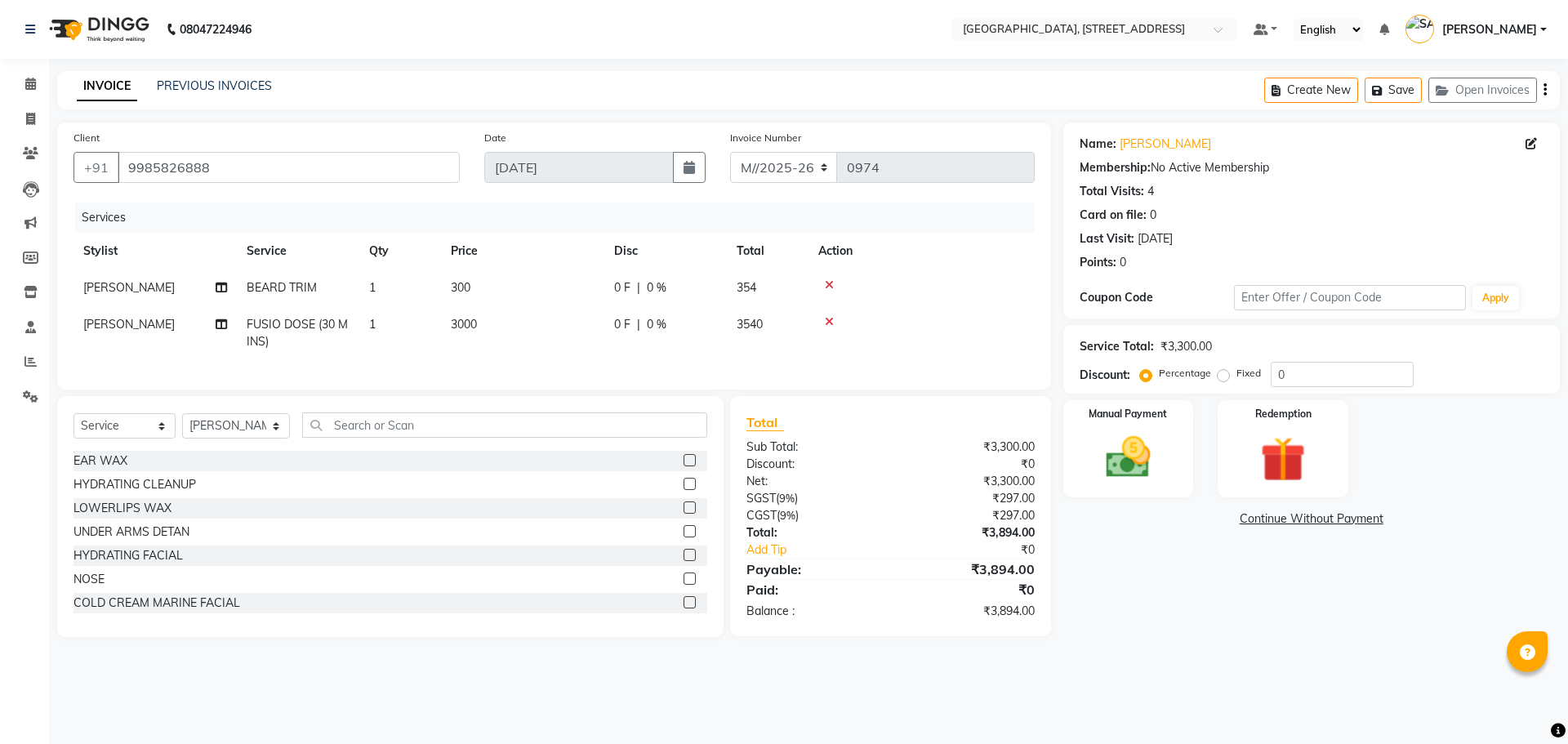
click at [655, 286] on span "0 %" at bounding box center [657, 288] width 20 height 17
select select "68975"
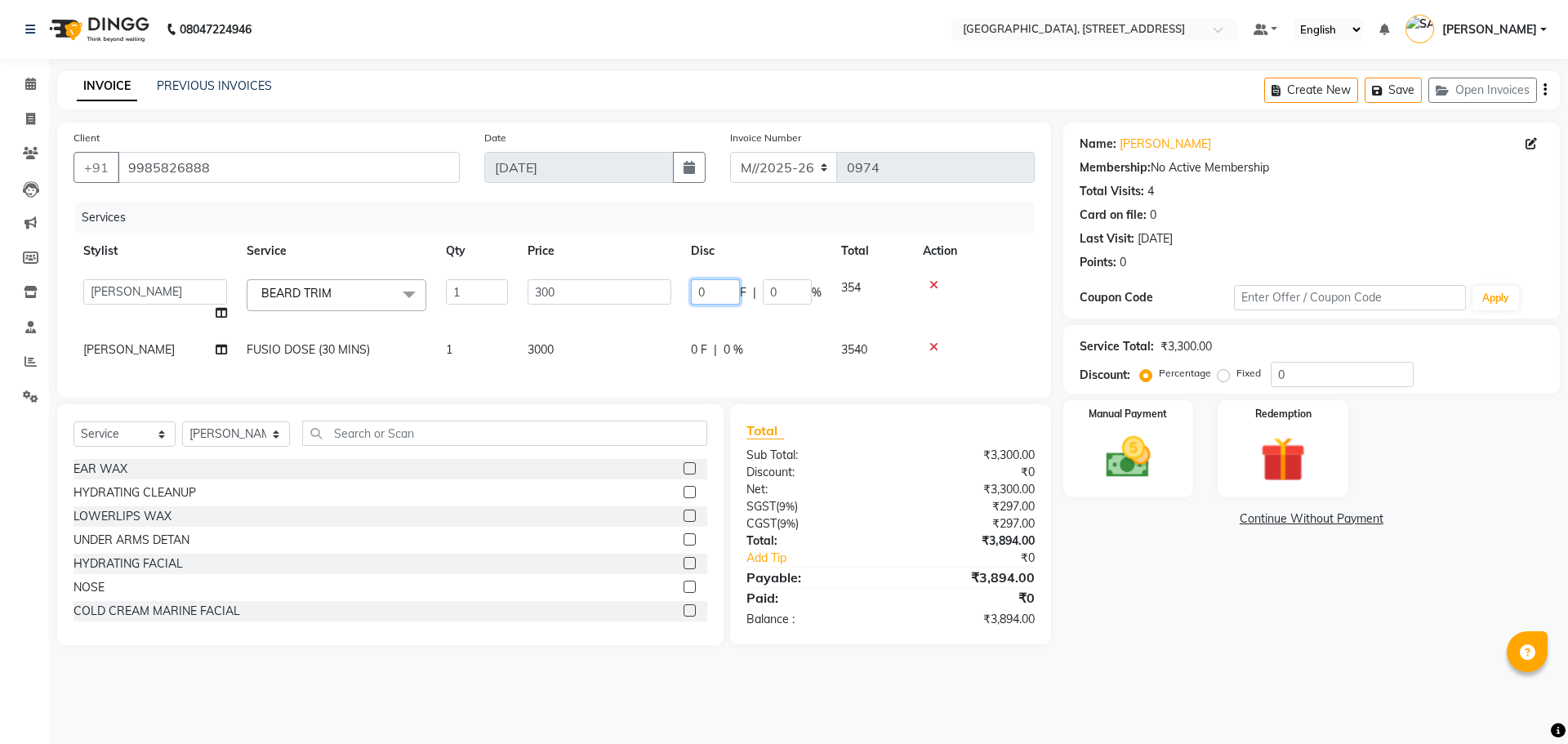
click at [714, 289] on input "0" at bounding box center [715, 292] width 49 height 26
type input "15"
click at [758, 317] on tbody "ACCOUNTS BIPNA (NAIL TECH) [PERSON_NAME] Floor use [PERSON_NAME] TIKKIAH [PERSO…" at bounding box center [554, 318] width 961 height 98
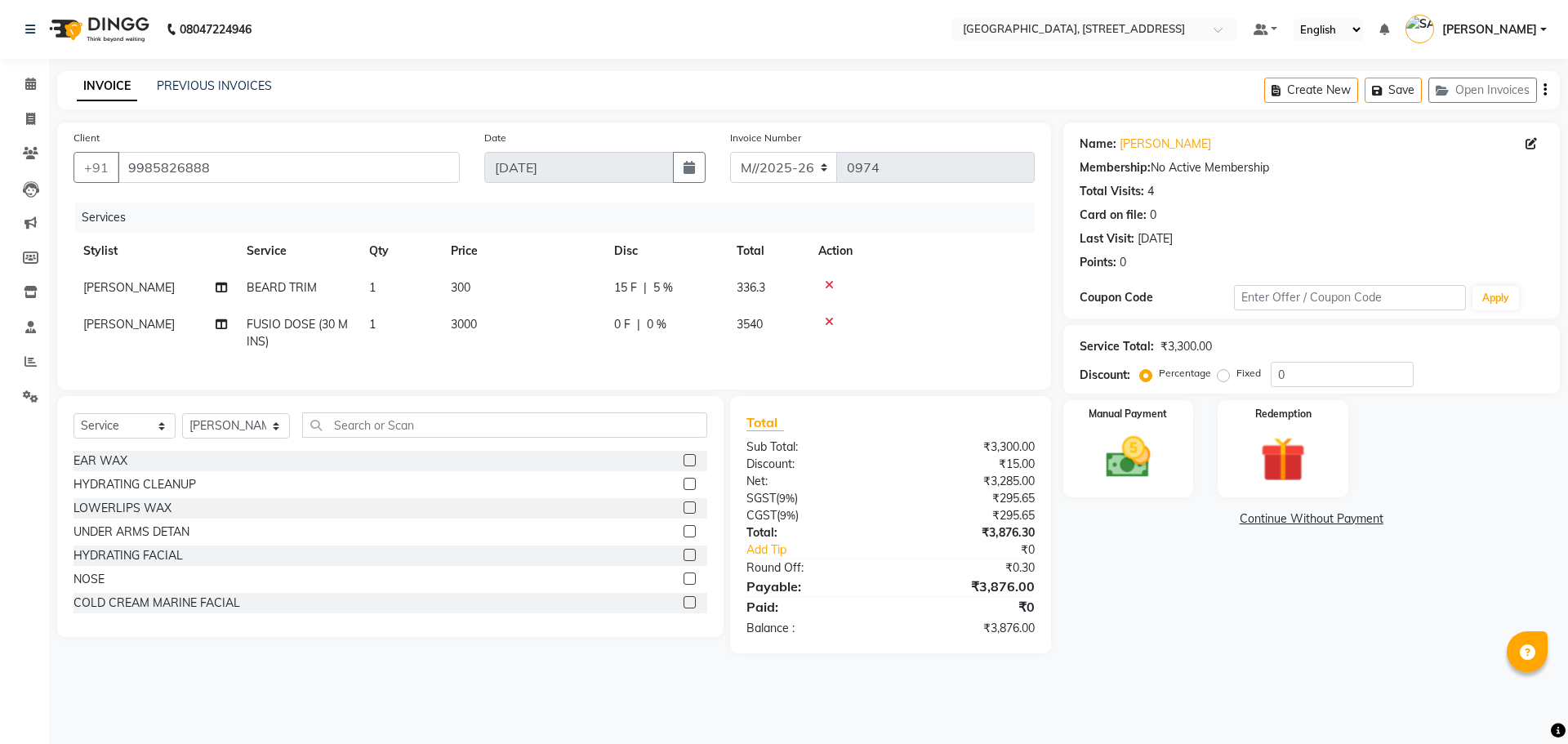
click at [662, 289] on span "5 %" at bounding box center [663, 288] width 20 height 17
select select "68975"
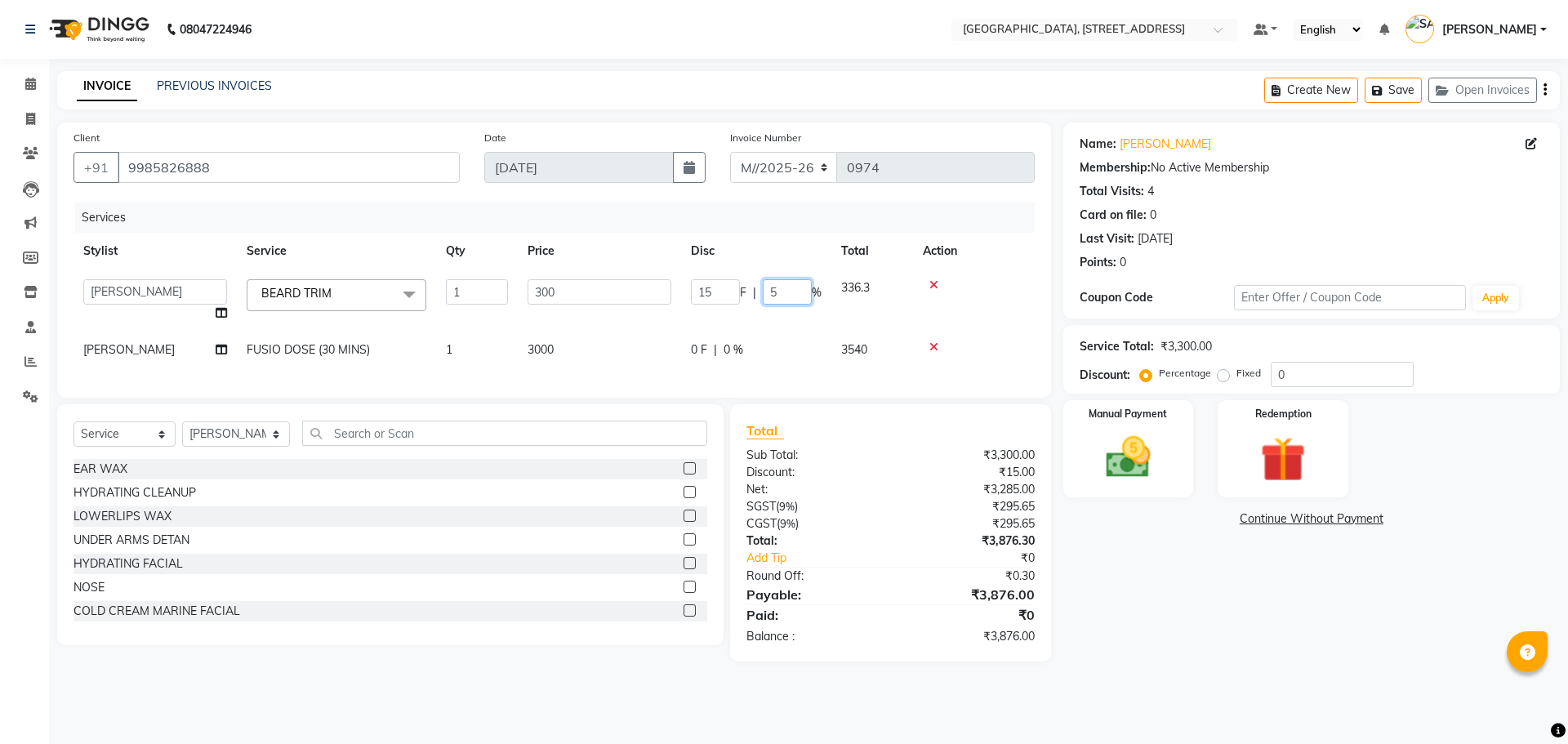
click at [801, 295] on input "5" at bounding box center [786, 292] width 49 height 26
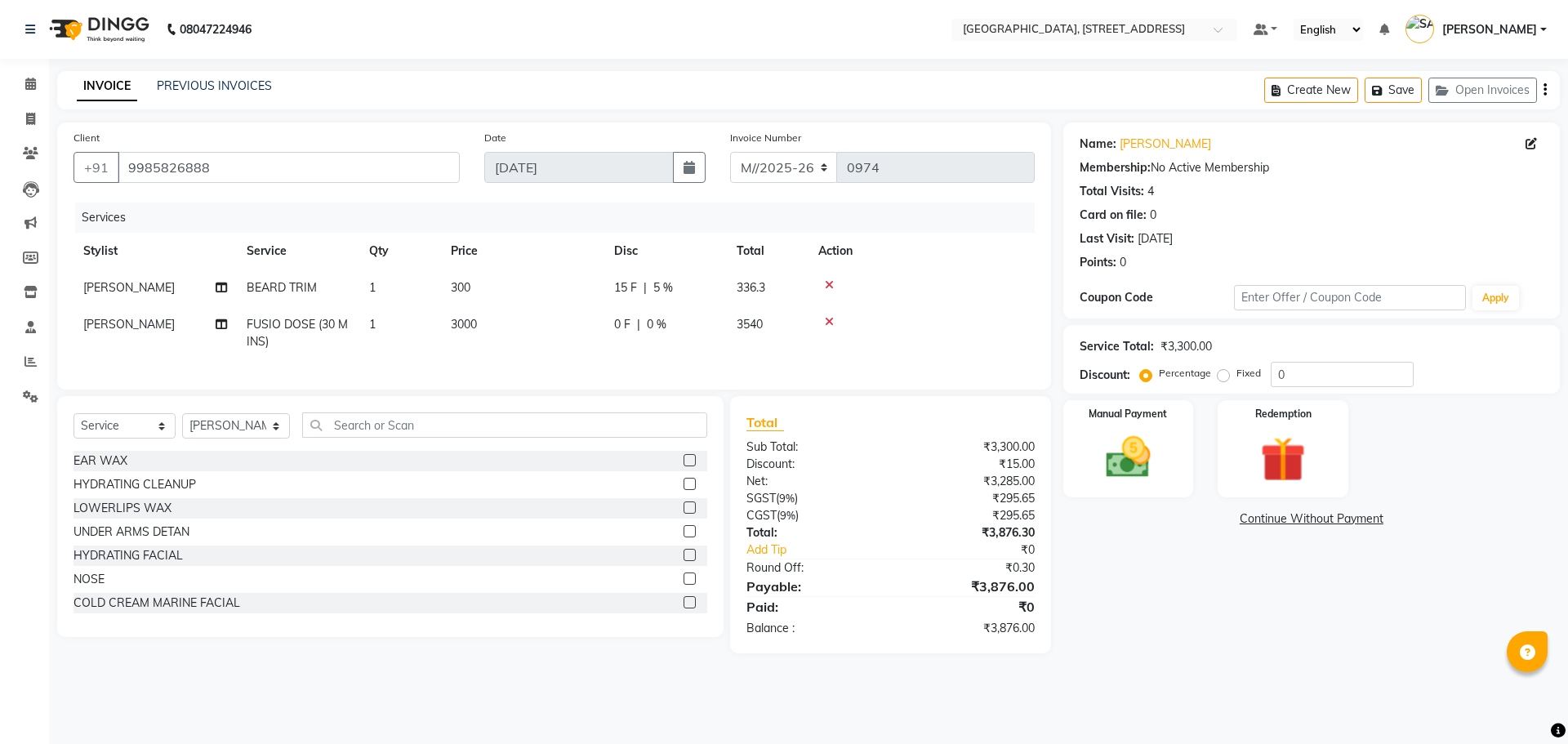
click at [626, 289] on span "15 F" at bounding box center [626, 288] width 23 height 17
select select "68975"
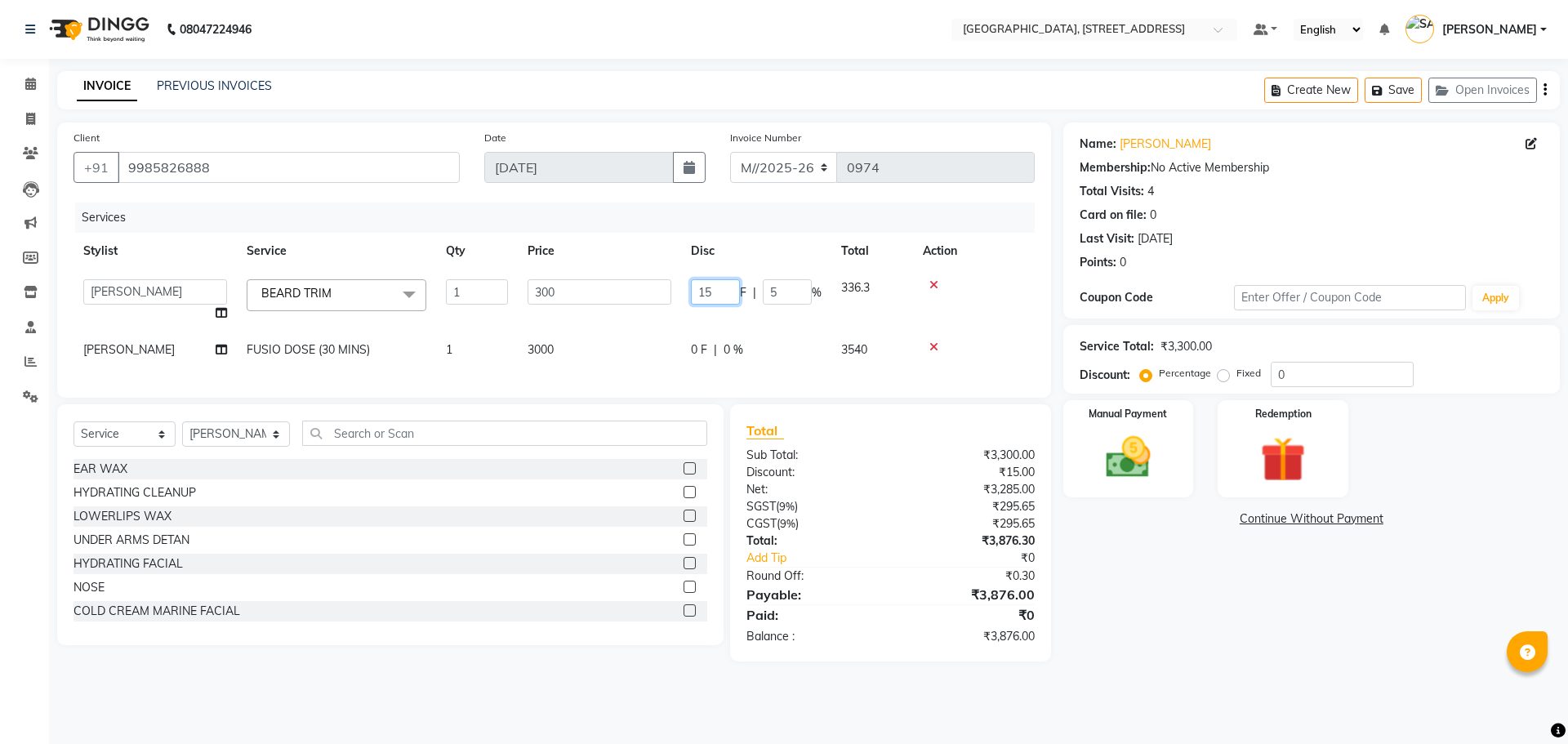
click at [713, 291] on input "15" at bounding box center [715, 292] width 49 height 26
type input "1"
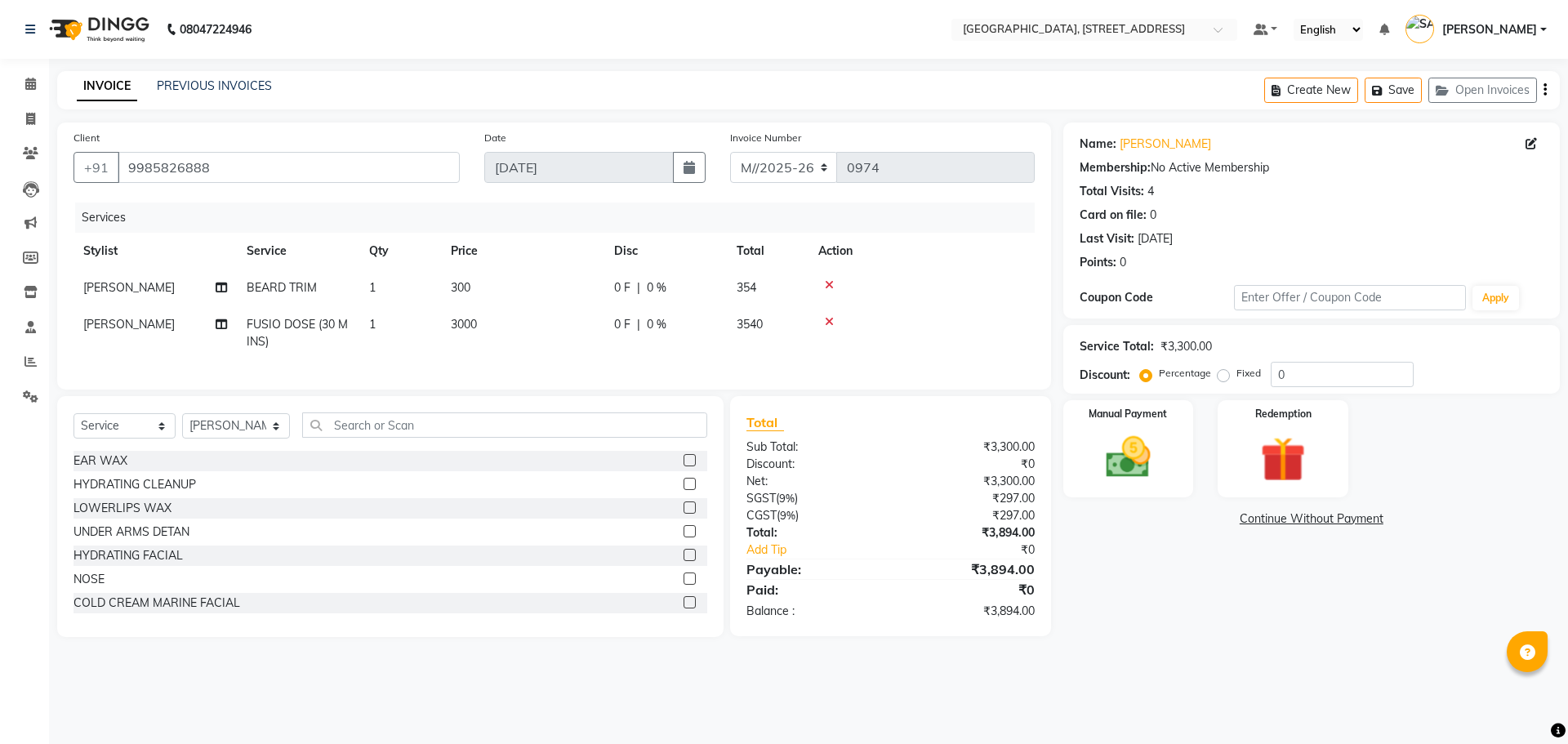
click at [652, 292] on span "0 %" at bounding box center [657, 288] width 20 height 17
select select "68975"
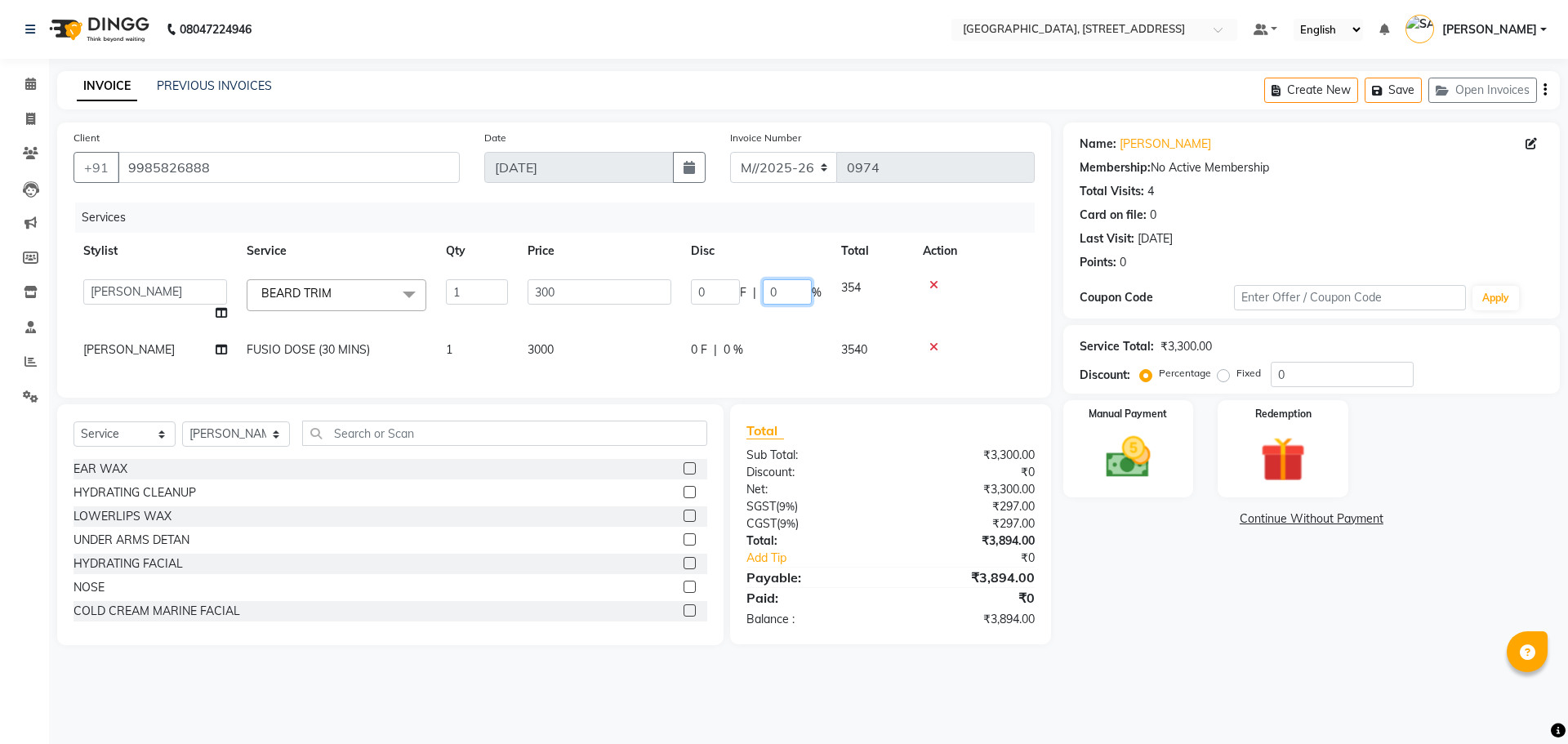
click at [787, 296] on input "0" at bounding box center [786, 292] width 49 height 26
type input "15"
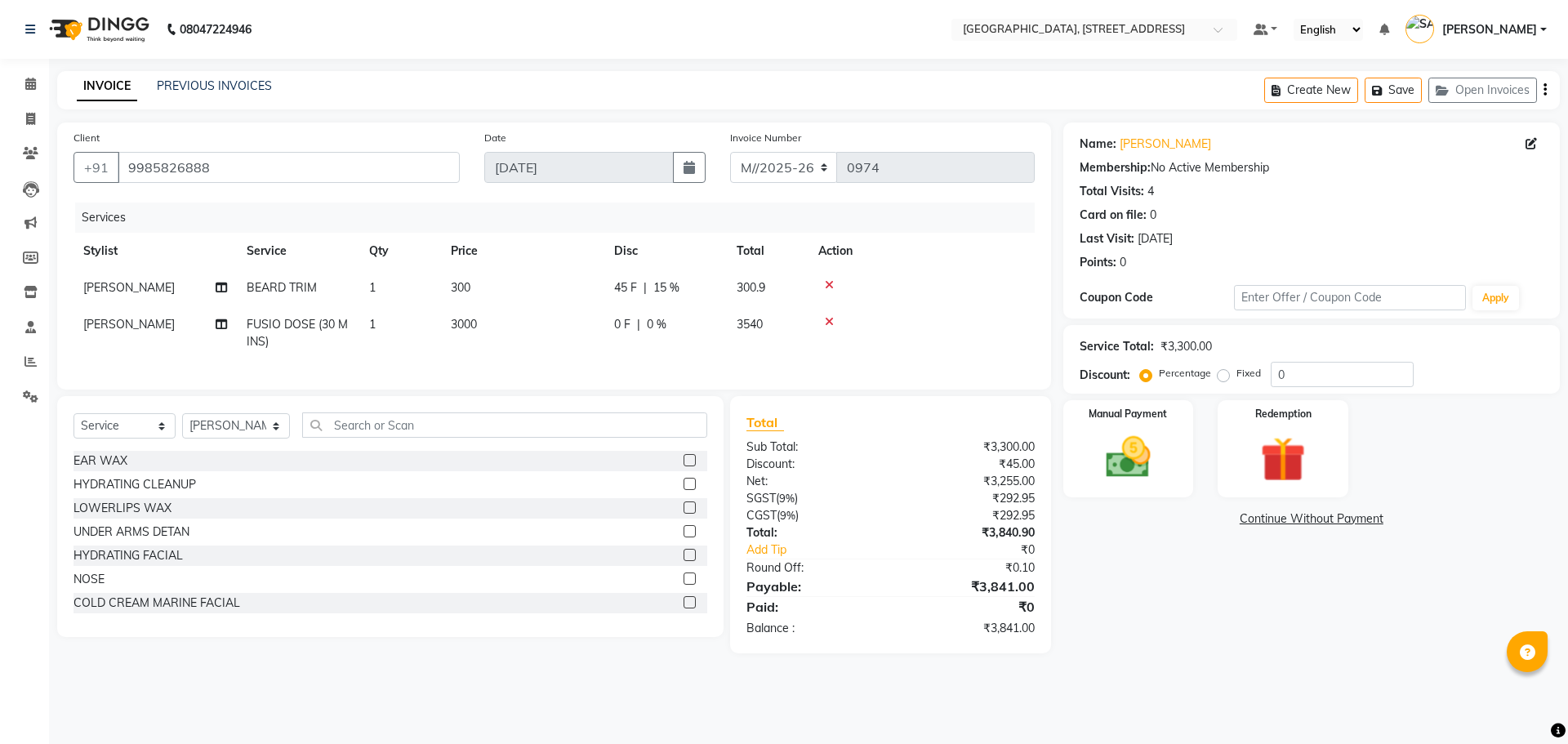
click at [816, 312] on tbody "PAWAN MUKHYA [PERSON_NAME] TRIM 1 300 45 F | 15 % 300.9 PAWAN MUKHYA FUSIO DOSE…" at bounding box center [554, 315] width 961 height 91
click at [658, 327] on span "0 %" at bounding box center [657, 324] width 20 height 17
select select "68975"
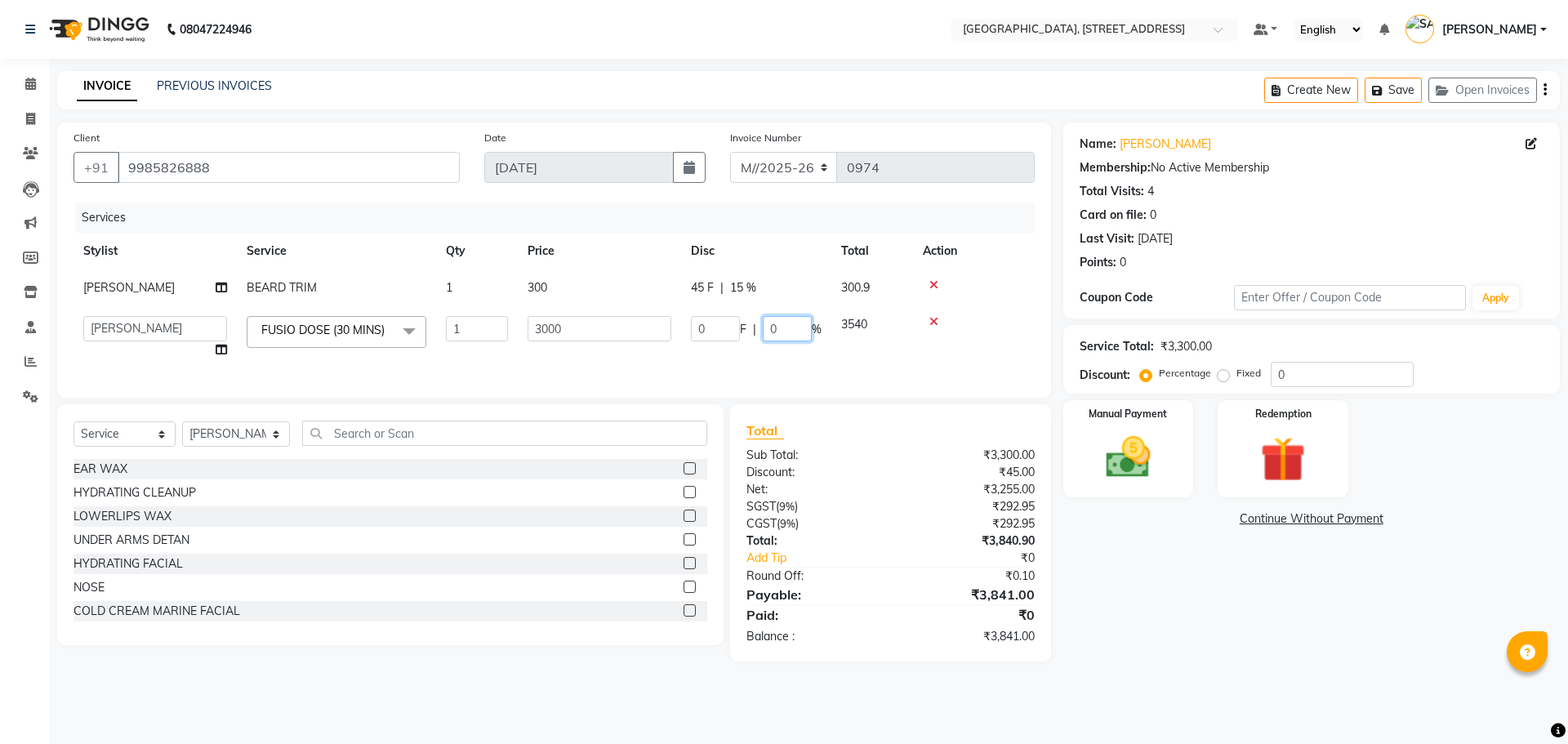
click at [786, 329] on input "0" at bounding box center [786, 328] width 49 height 26
type input "10"
click at [795, 349] on tr "ACCOUNTS BIPNA (NAIL TECH) [PERSON_NAME] Floor use [PERSON_NAME] TIKKIAH [PERSO…" at bounding box center [554, 336] width 961 height 62
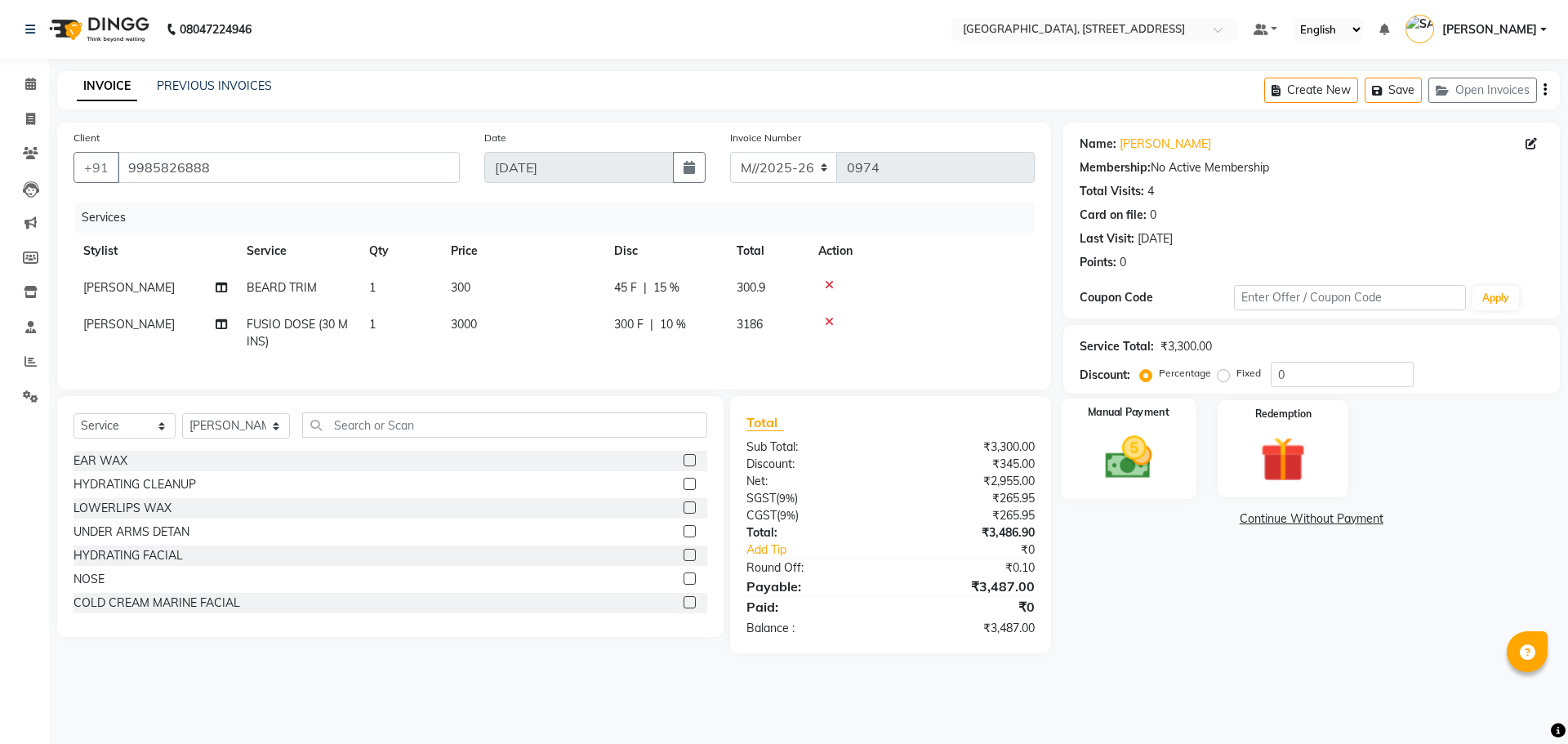
click at [1121, 455] on img at bounding box center [1128, 456] width 76 height 54
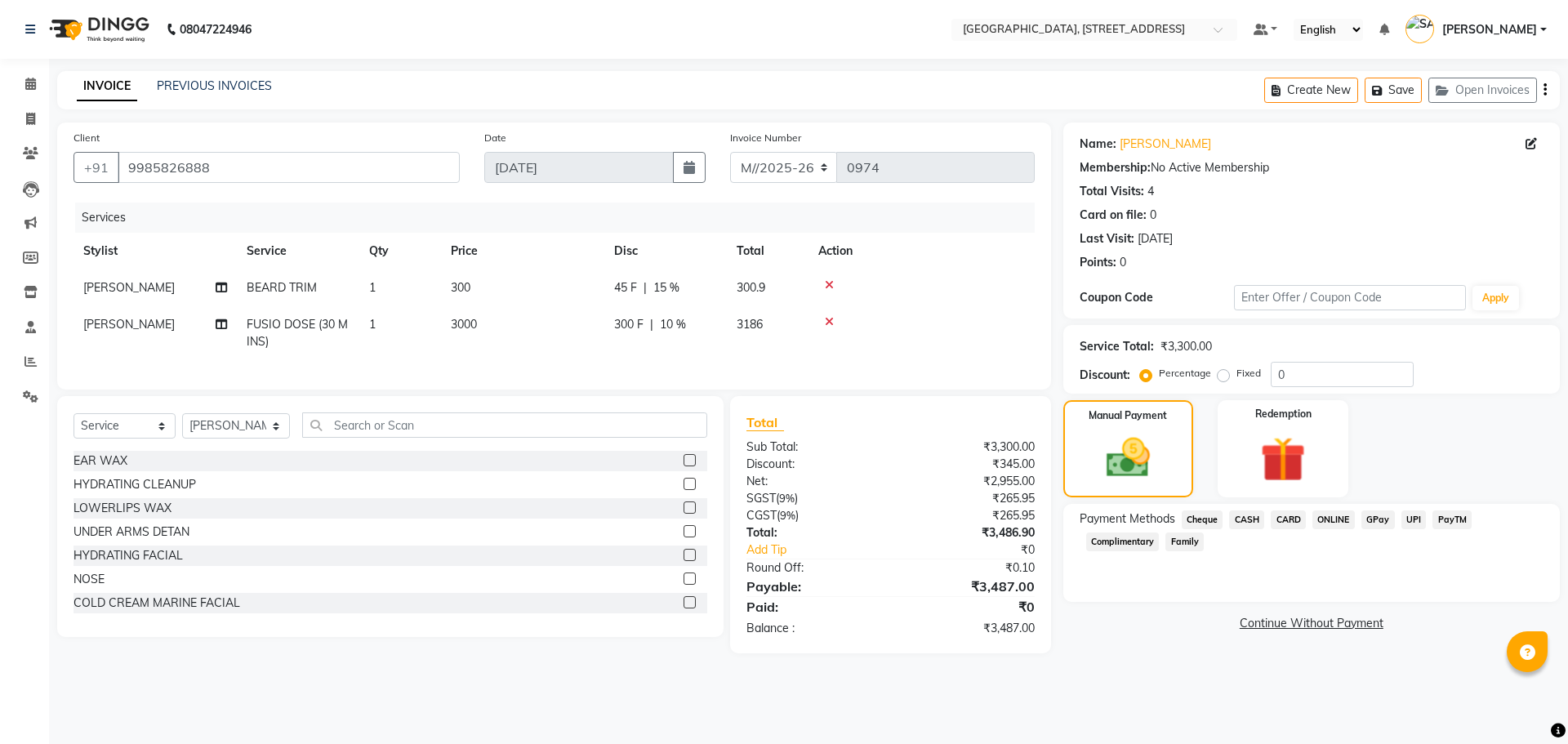
click at [1286, 517] on span "CARD" at bounding box center [1288, 519] width 35 height 19
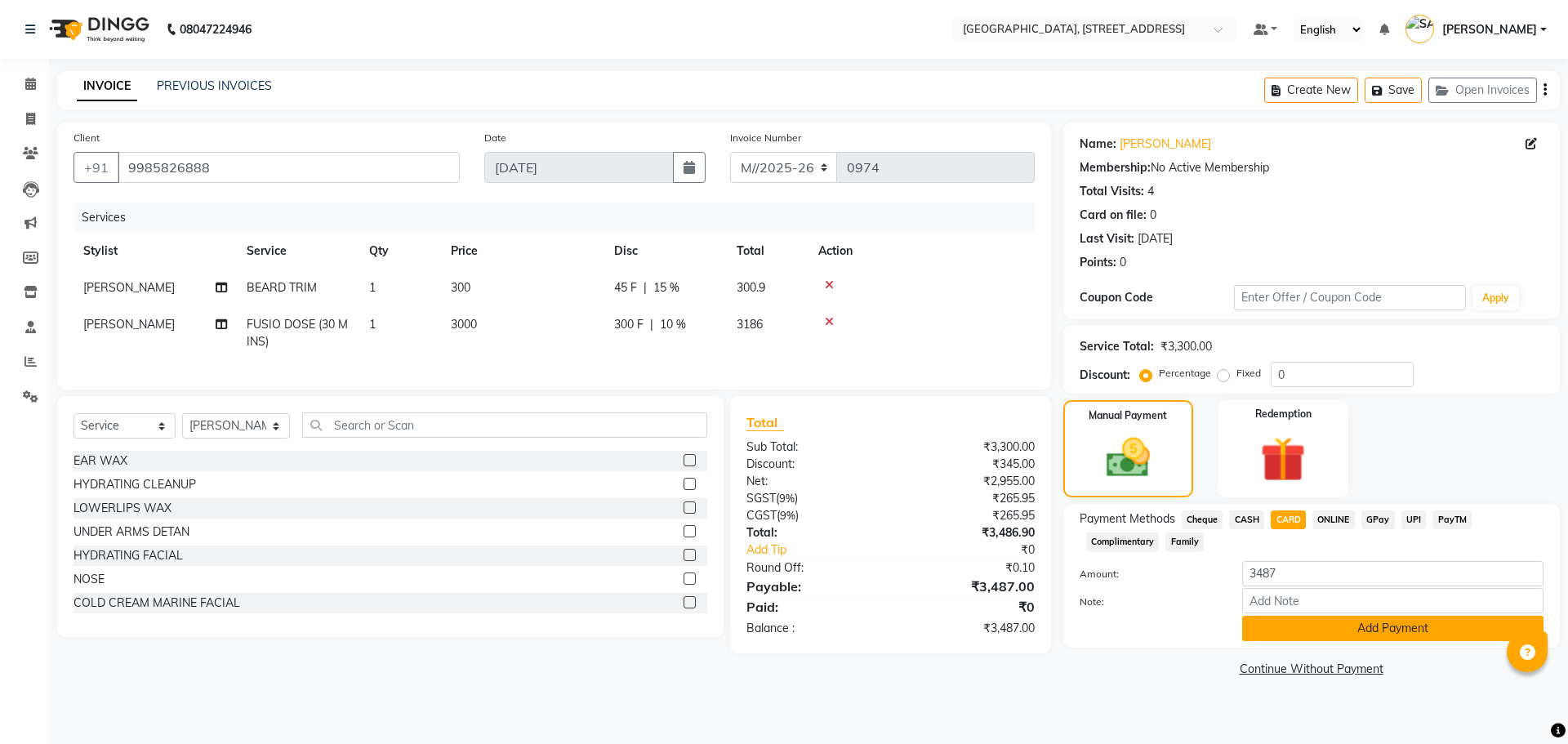
click at [1401, 628] on button "Add Payment" at bounding box center [1393, 628] width 301 height 26
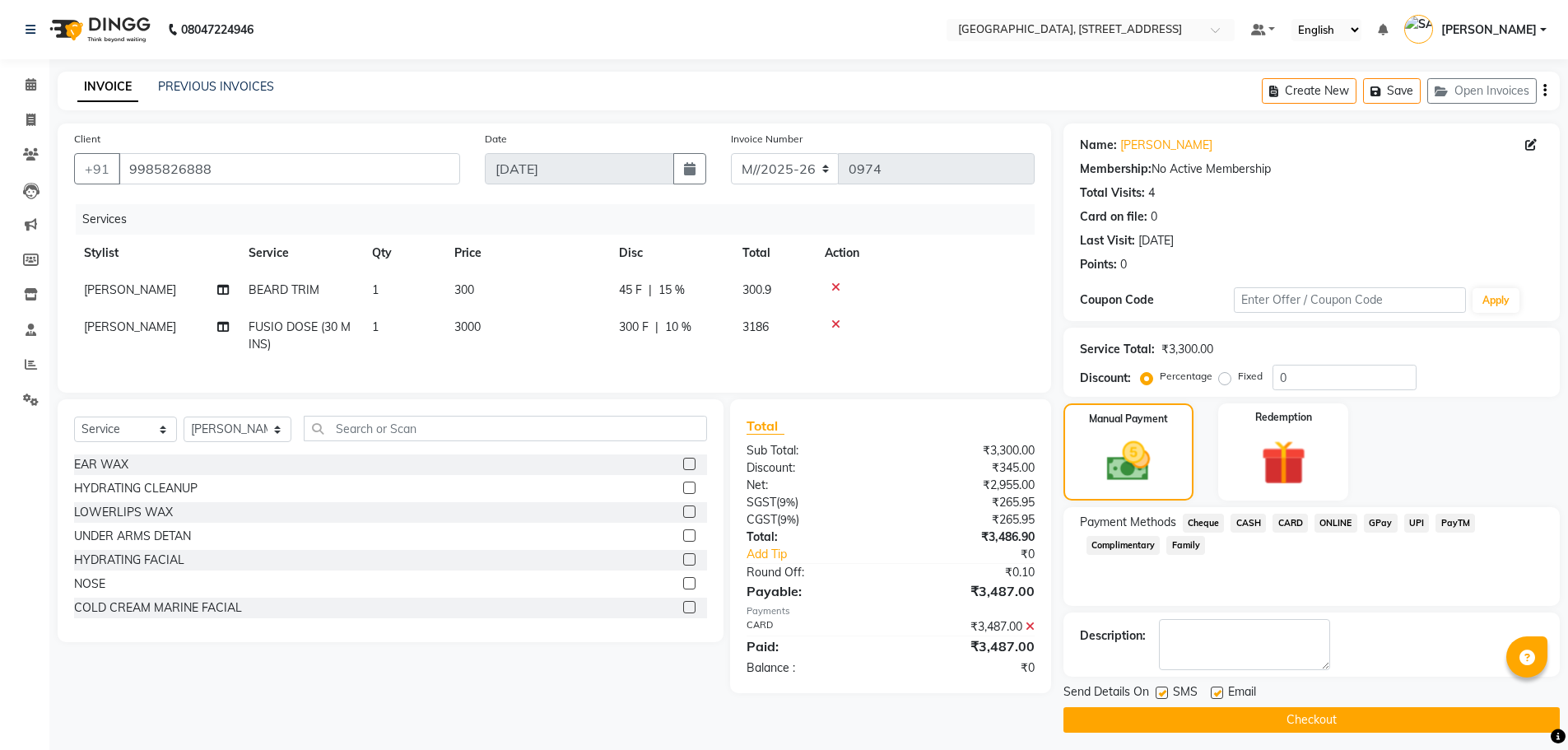
click at [1315, 722] on button "Checkout" at bounding box center [1311, 719] width 496 height 26
